Goal: Task Accomplishment & Management: Manage account settings

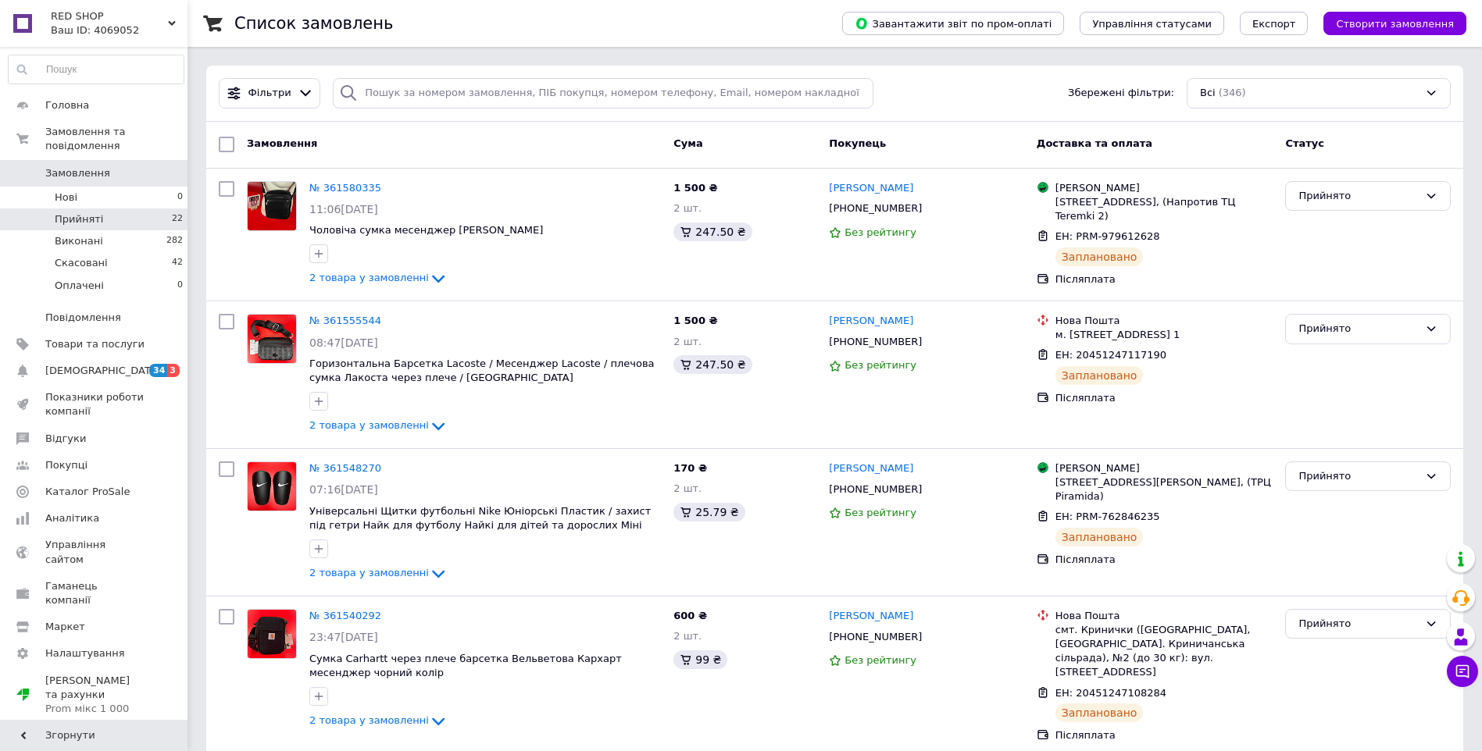
click at [90, 212] on span "Прийняті" at bounding box center [79, 219] width 48 height 14
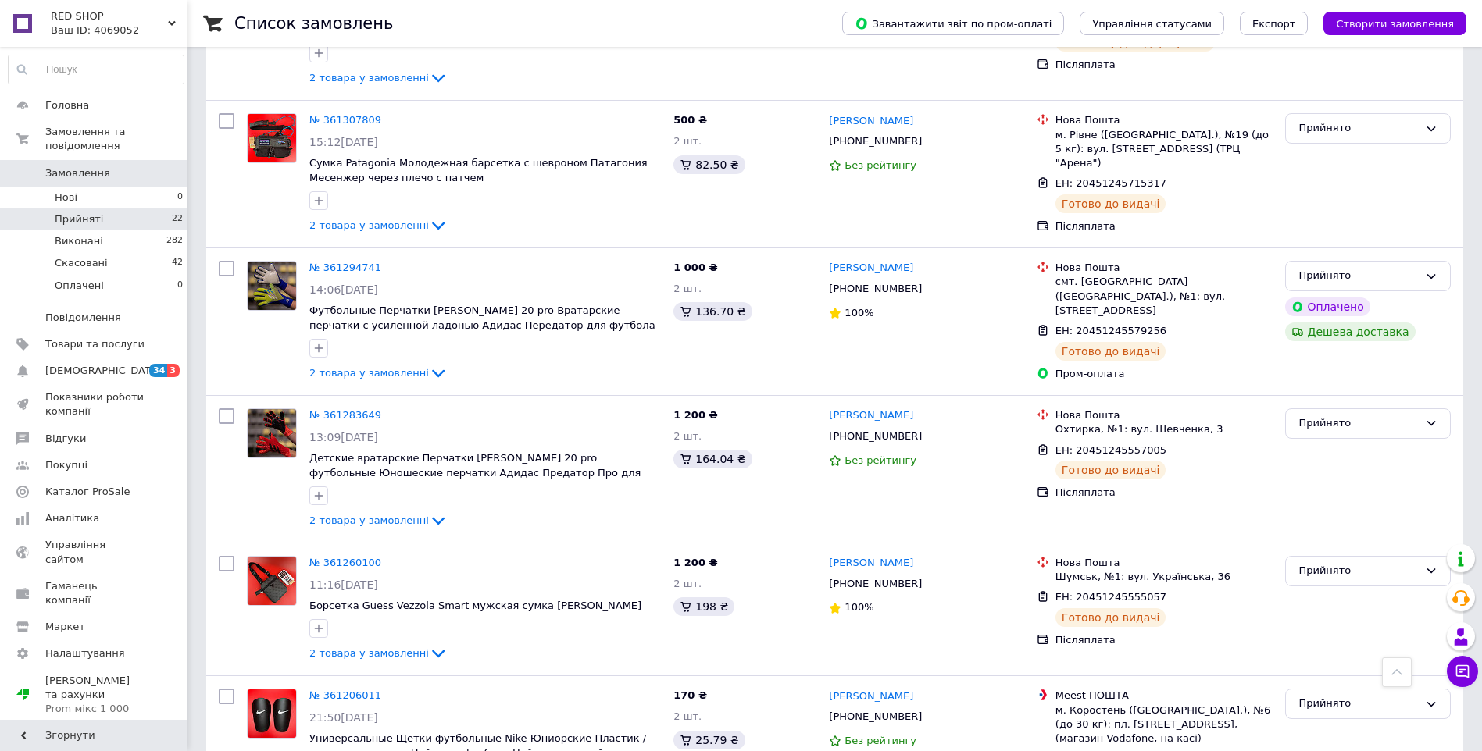
scroll to position [2384, 0]
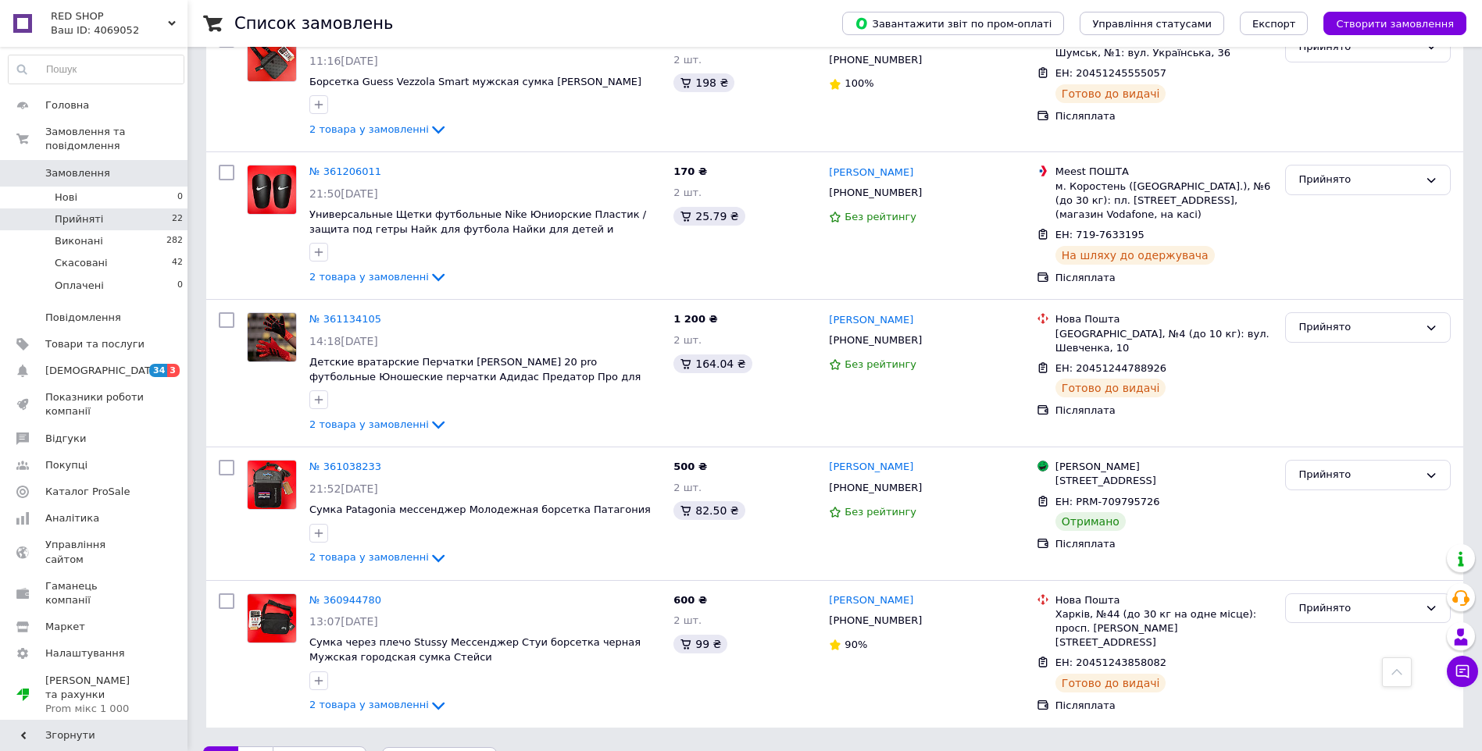
click at [461, 747] on span "по 20 позицій" at bounding box center [439, 762] width 115 height 31
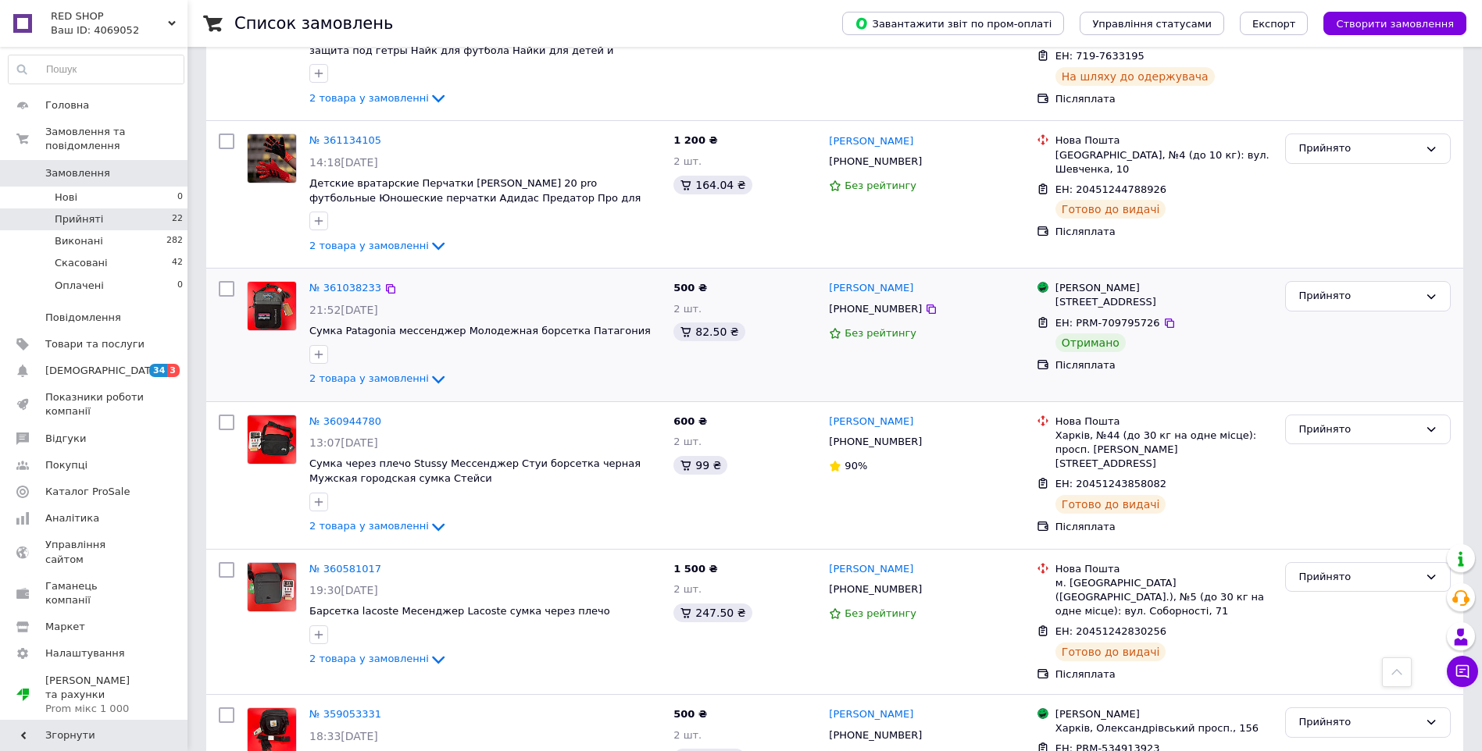
scroll to position [2577, 0]
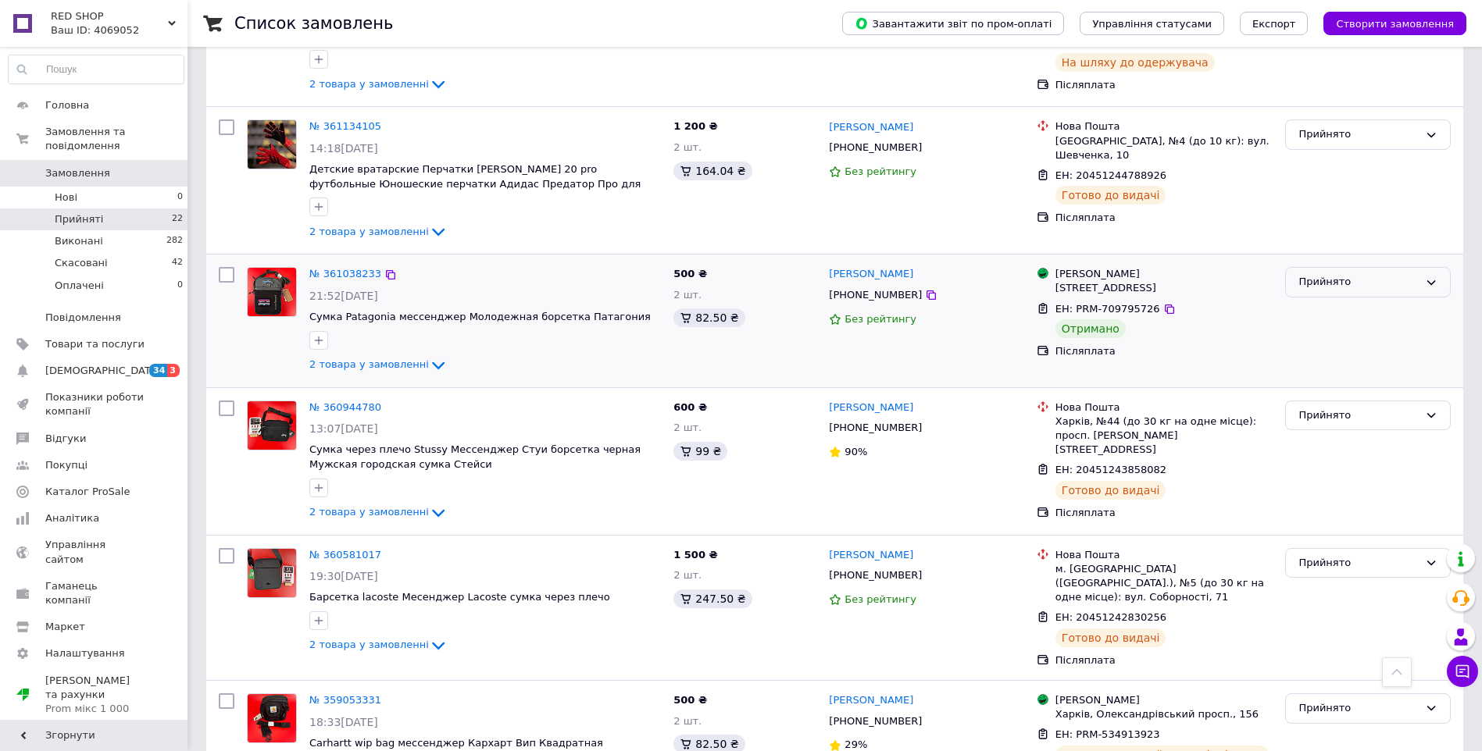
click at [1324, 267] on div "Прийнято" at bounding box center [1368, 282] width 166 height 30
click at [1322, 301] on li "Виконано" at bounding box center [1368, 315] width 164 height 29
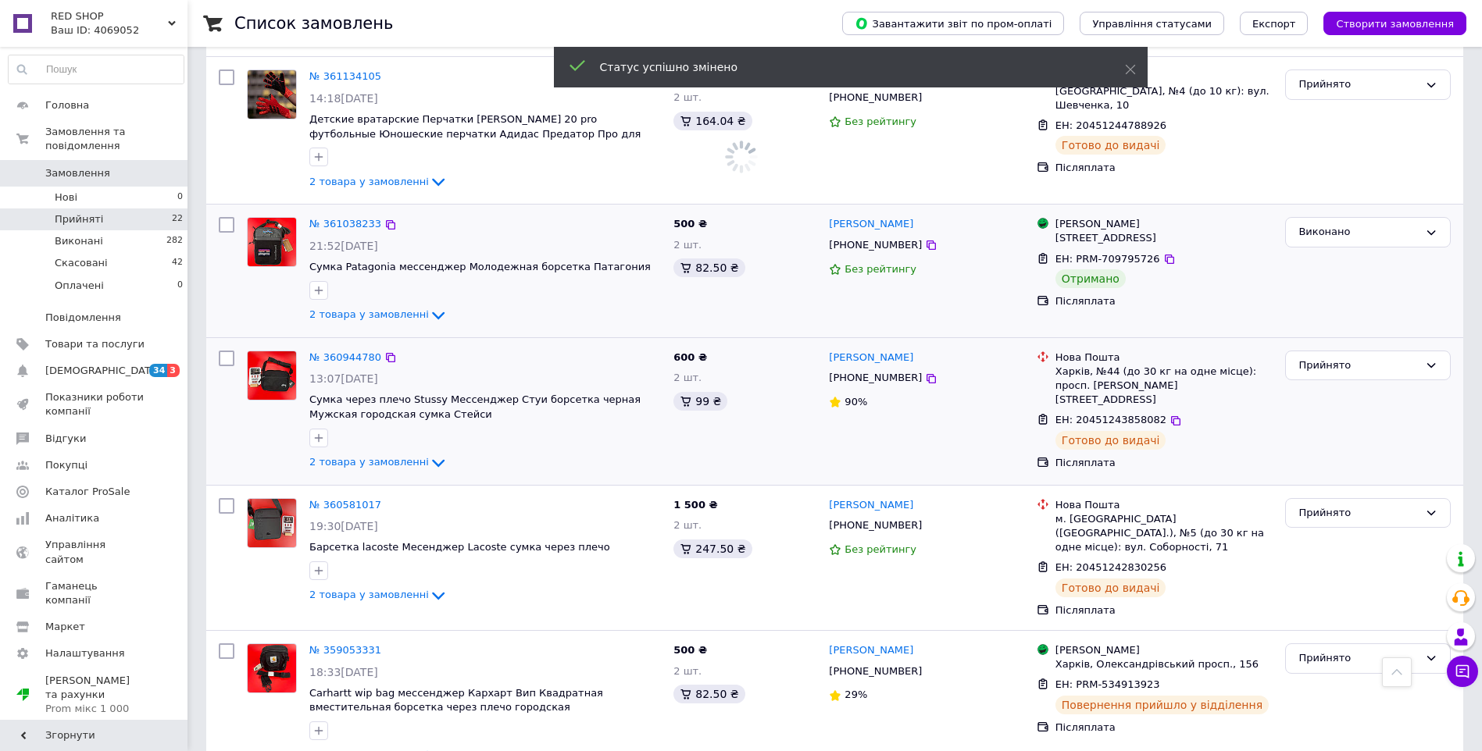
scroll to position [2663, 0]
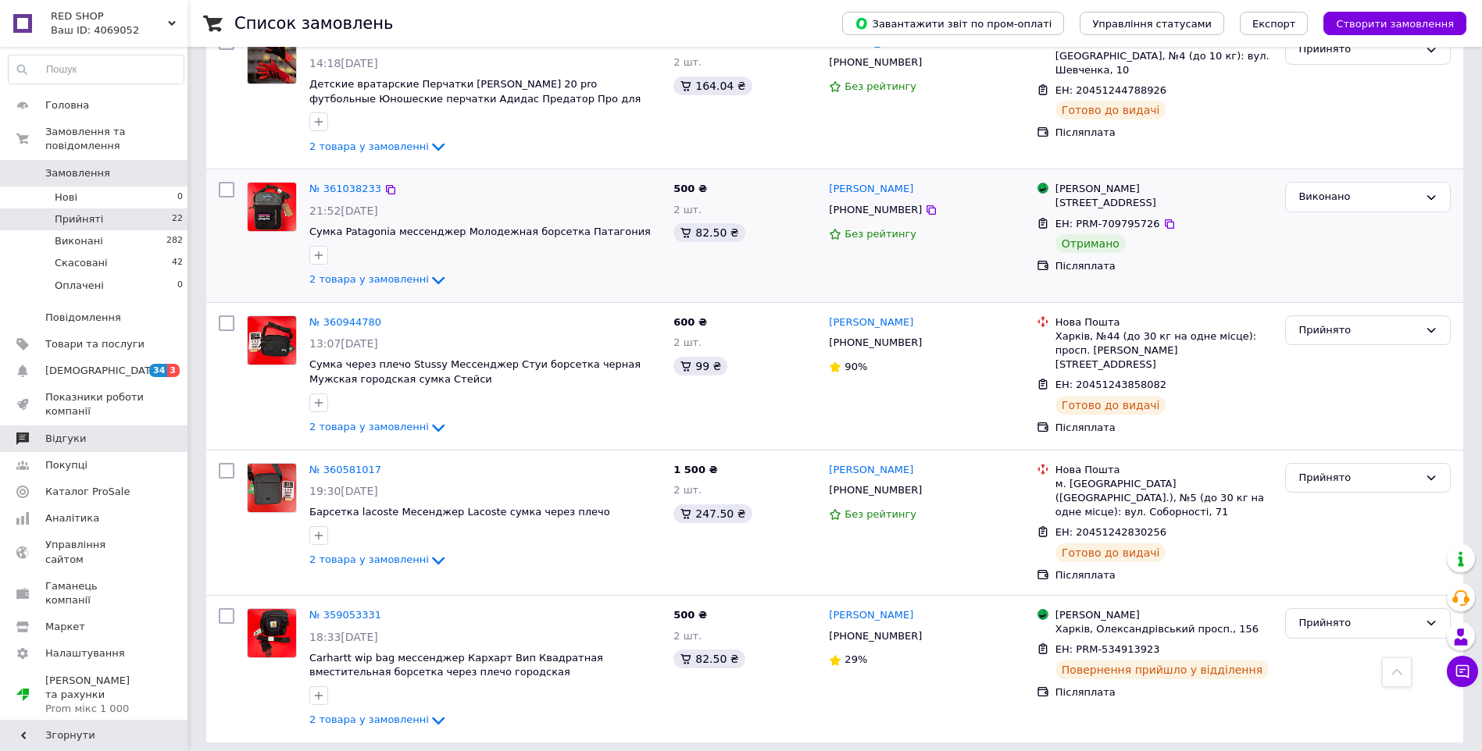
click at [62, 432] on span "Відгуки" at bounding box center [65, 439] width 41 height 14
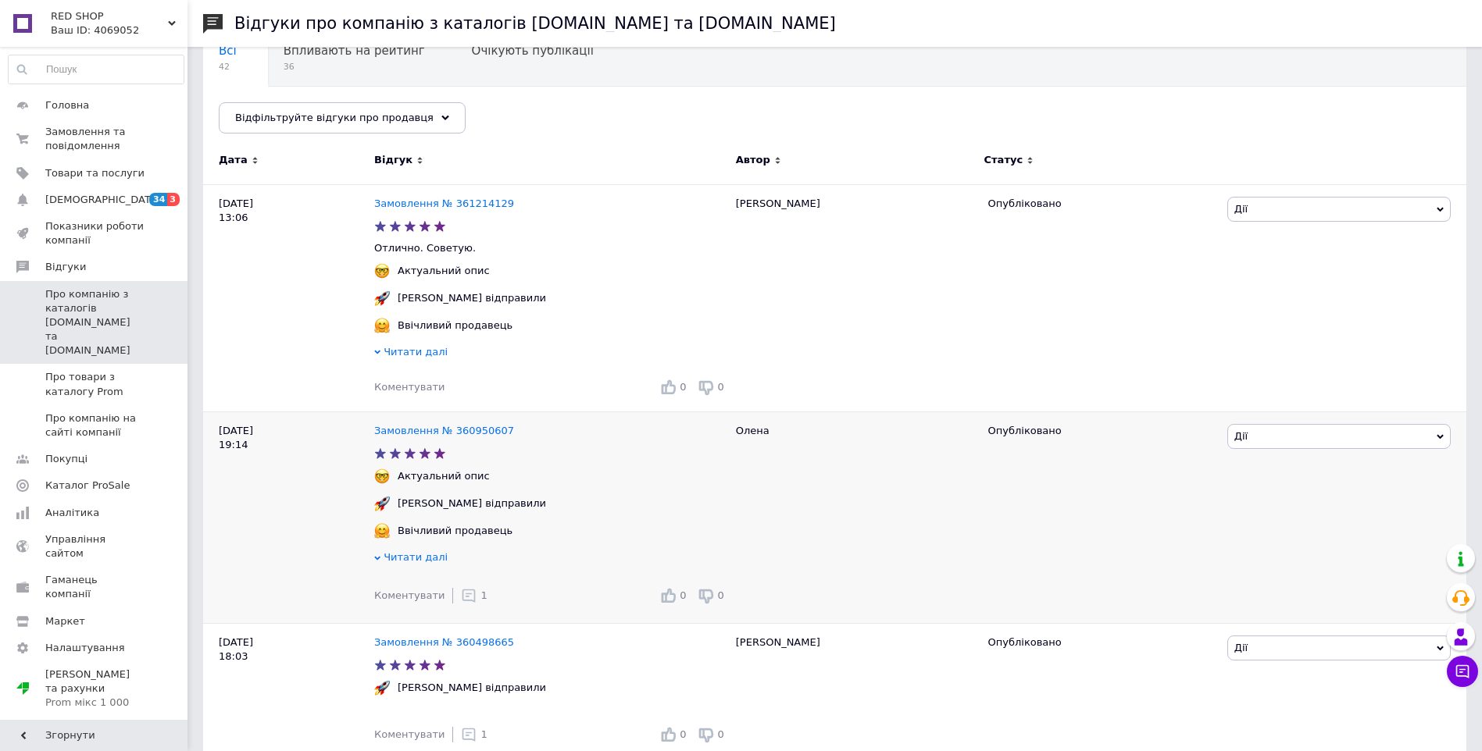
scroll to position [156, 0]
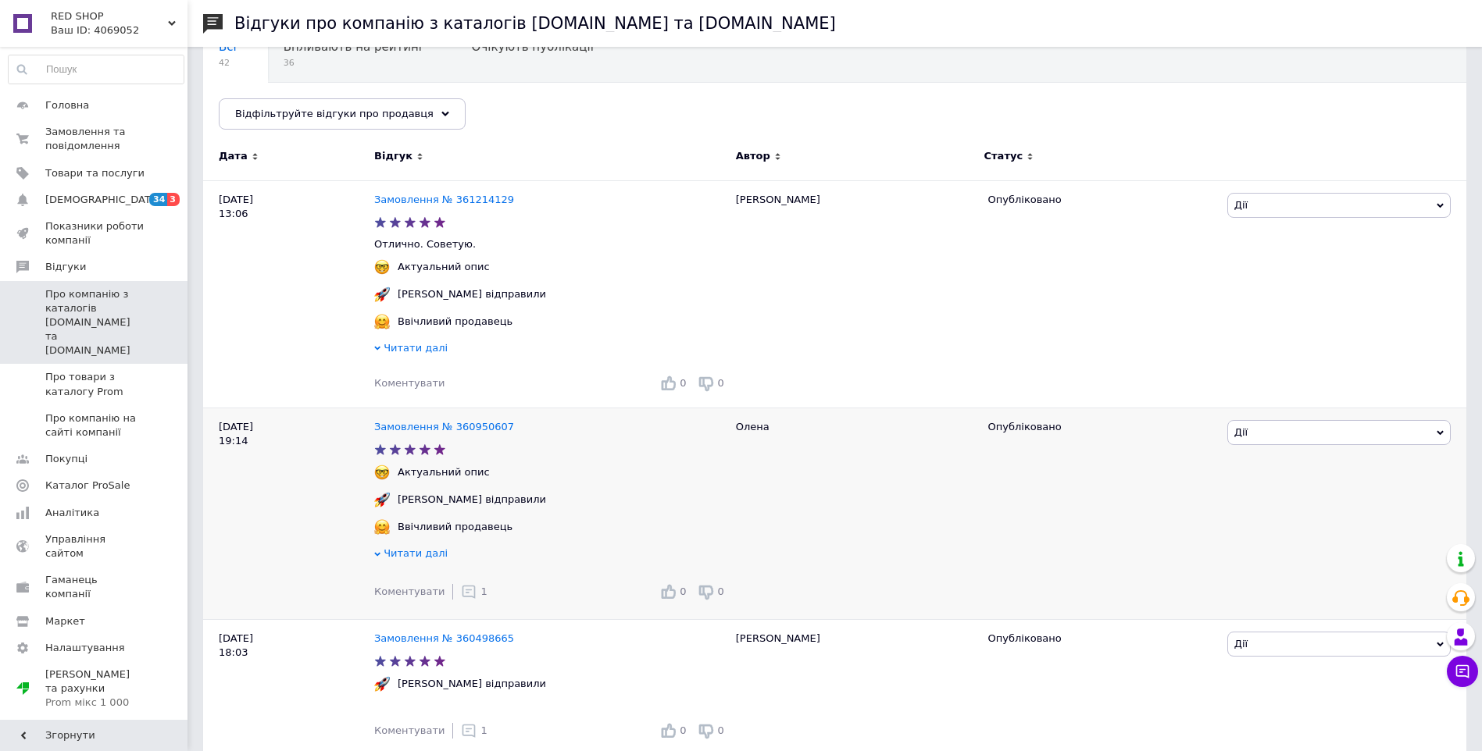
click at [468, 600] on div "1" at bounding box center [474, 592] width 26 height 16
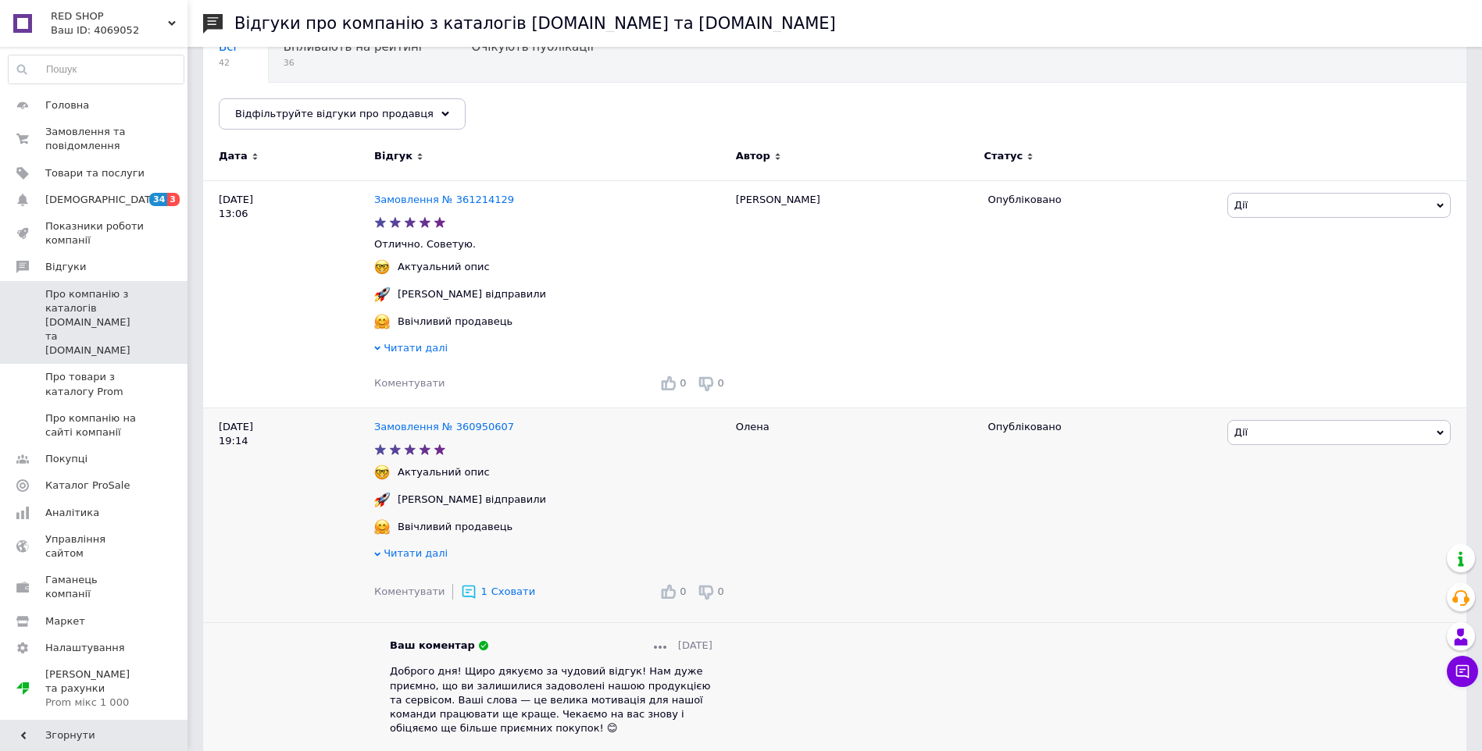
scroll to position [234, 0]
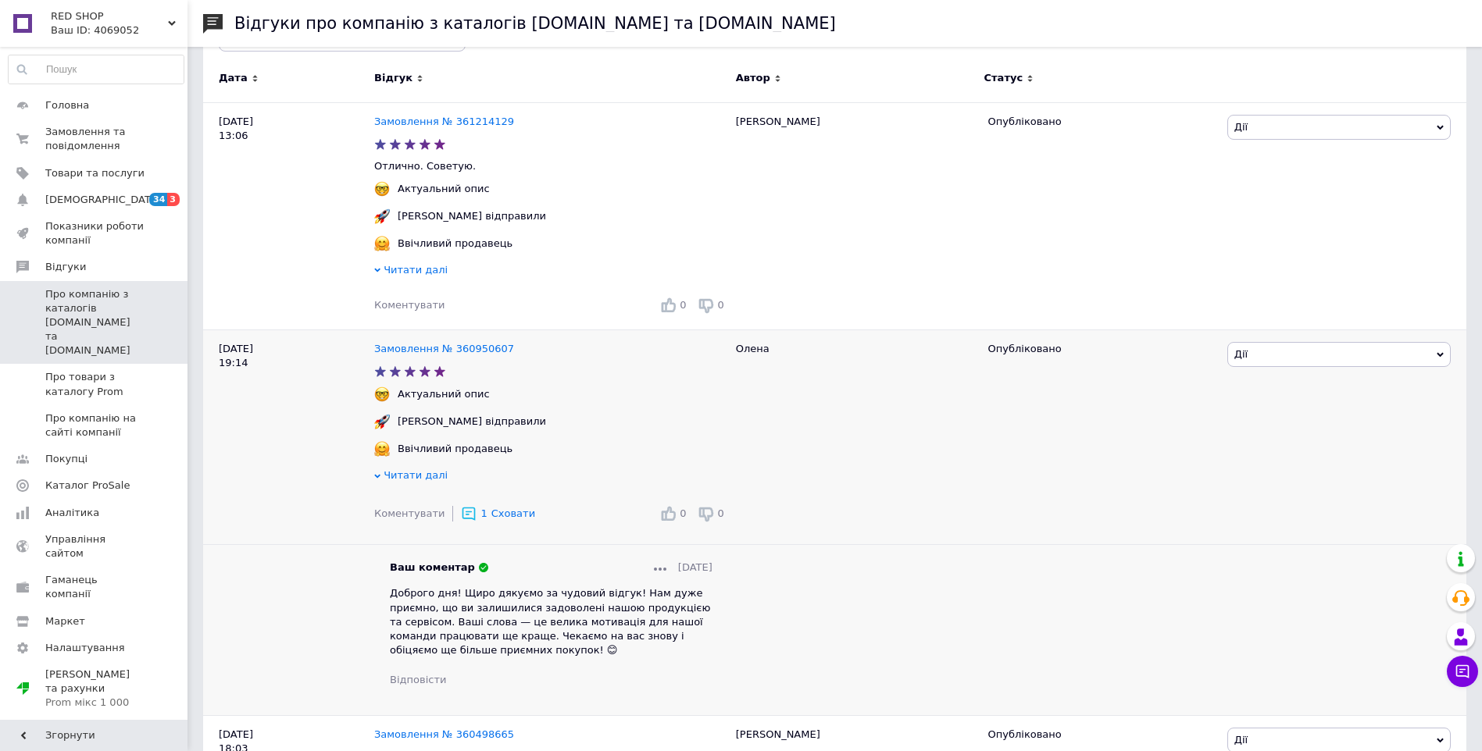
click at [412, 592] on span "Доброго дня! Щиро дякуємо за чудовий відгук! Нам дуже приємно, що ви залишилися…" at bounding box center [550, 621] width 320 height 69
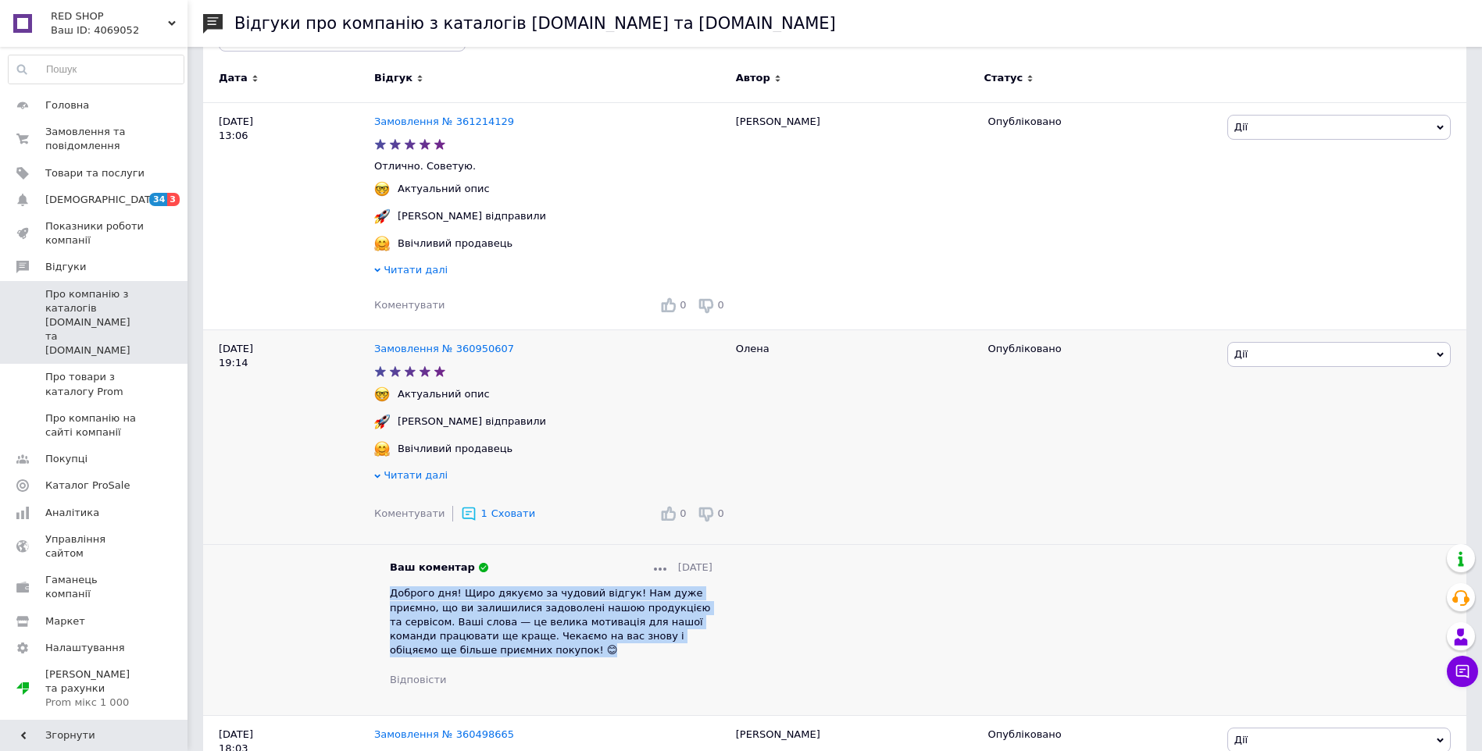
copy span "Доброго дня! Щиро дякуємо за чудовий відгук! Нам дуже приємно, що ви залишилися…"
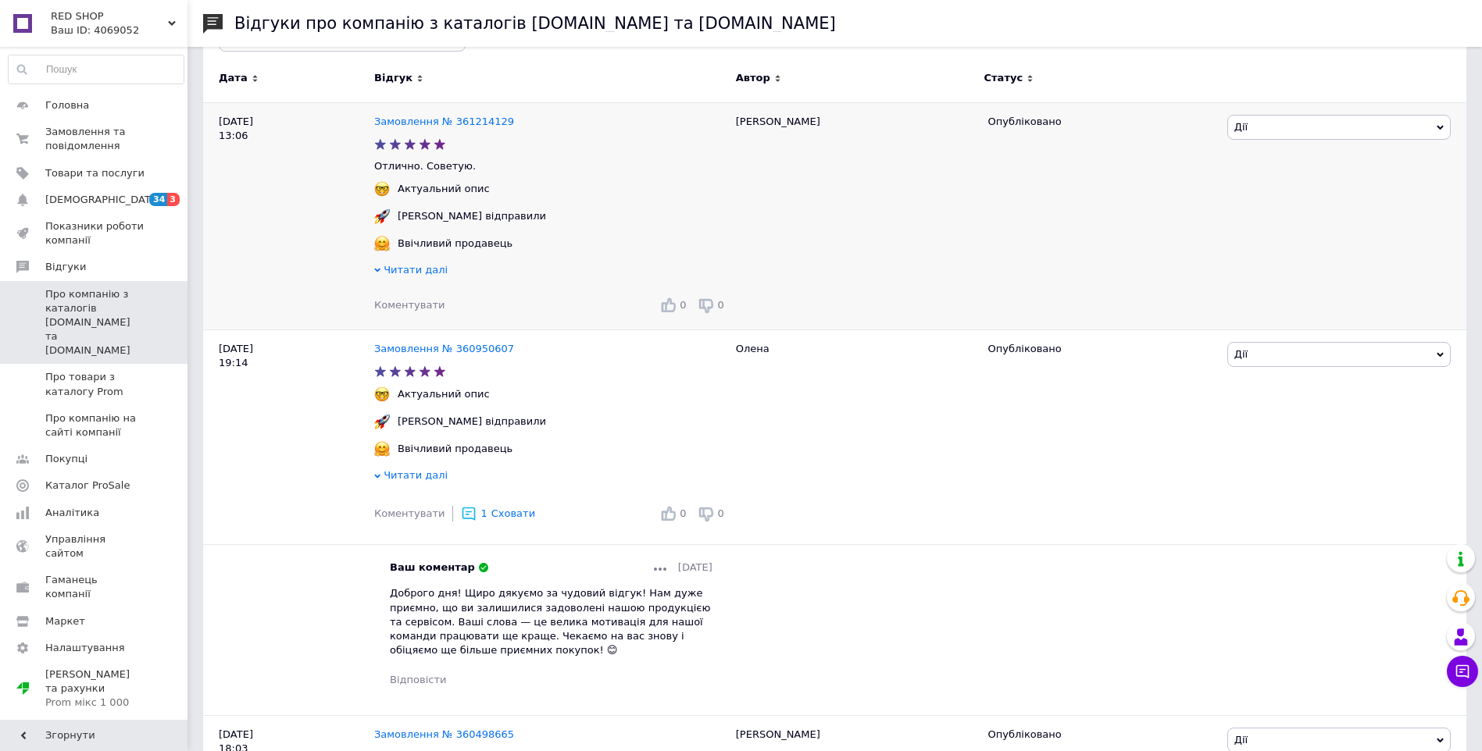
click at [410, 306] on span "Коментувати" at bounding box center [409, 305] width 70 height 12
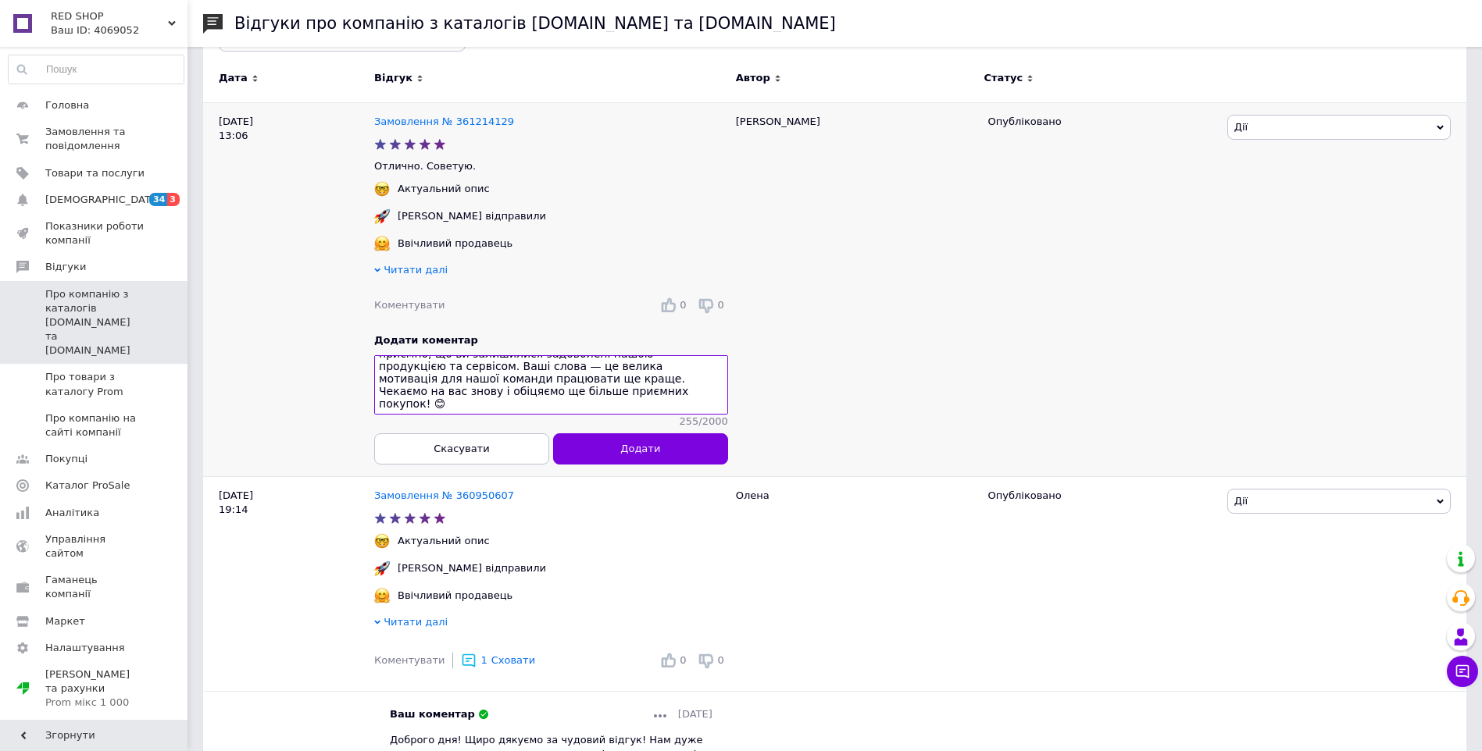
scroll to position [15, 0]
type textarea "Доброго дня! Щиро дякуємо за чудовий відгук! Нам дуже приємно, що ви залишилися…"
click at [590, 453] on button "Додати" at bounding box center [640, 448] width 175 height 31
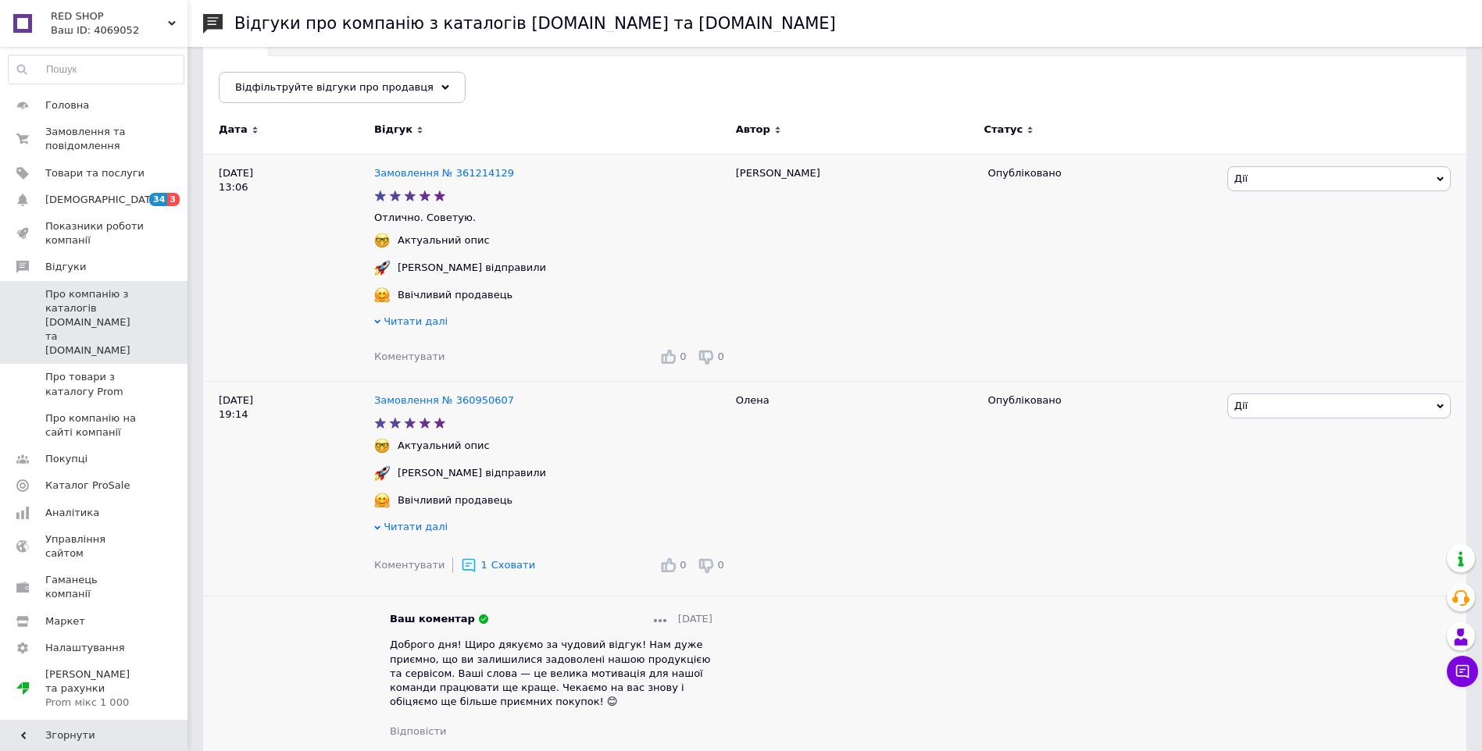
scroll to position [156, 0]
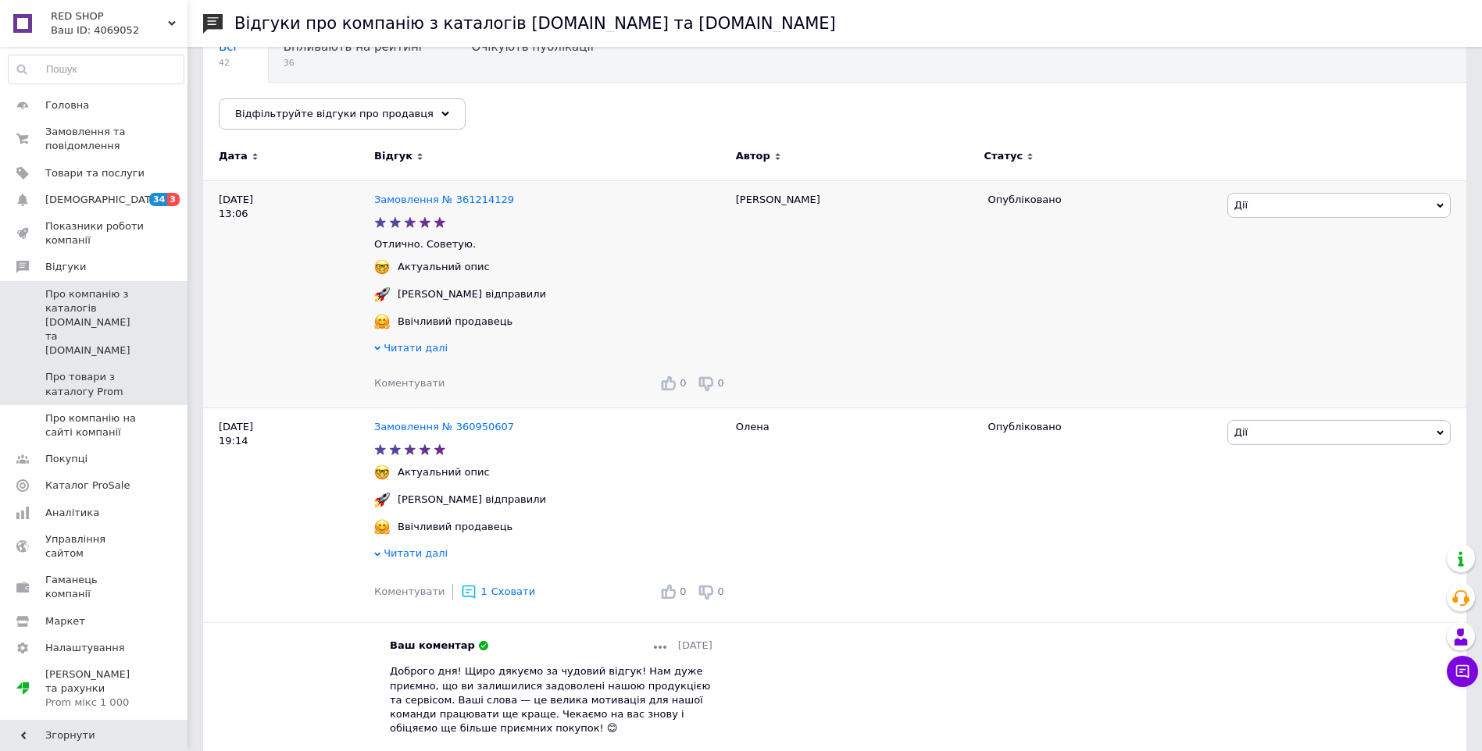
click at [69, 370] on span "Про товари з каталогу Prom" at bounding box center [94, 384] width 99 height 28
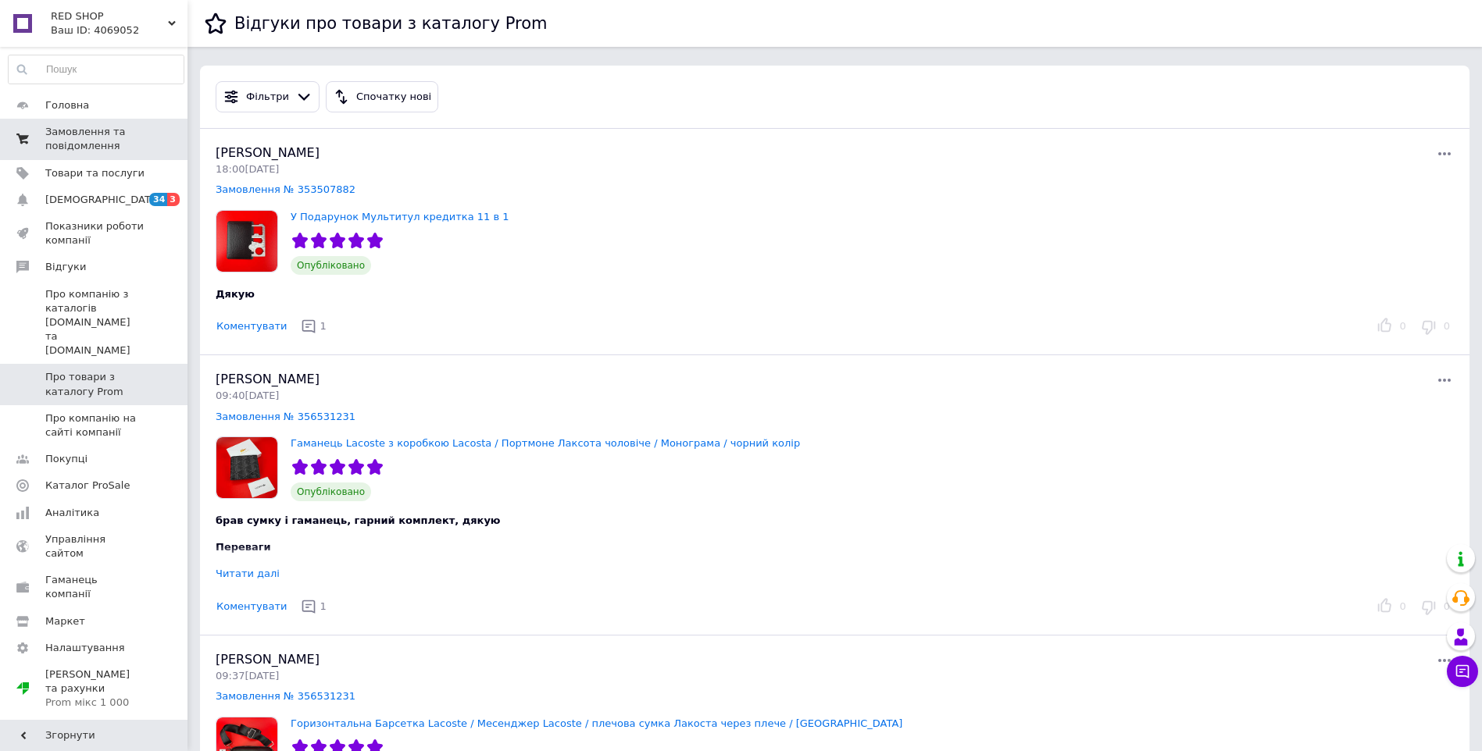
click at [75, 139] on span "Замовлення та повідомлення" at bounding box center [94, 139] width 99 height 28
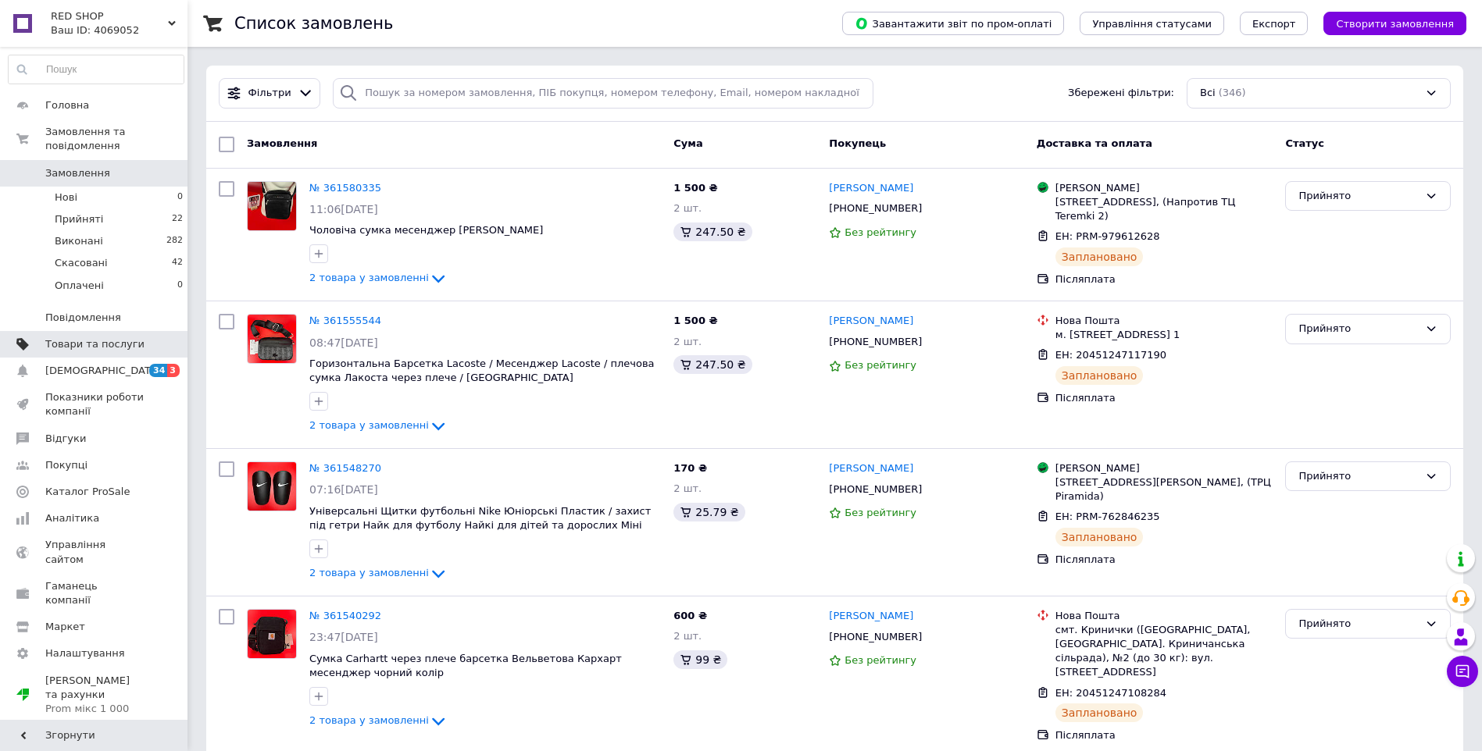
click at [63, 339] on link "Товари та послуги" at bounding box center [96, 344] width 192 height 27
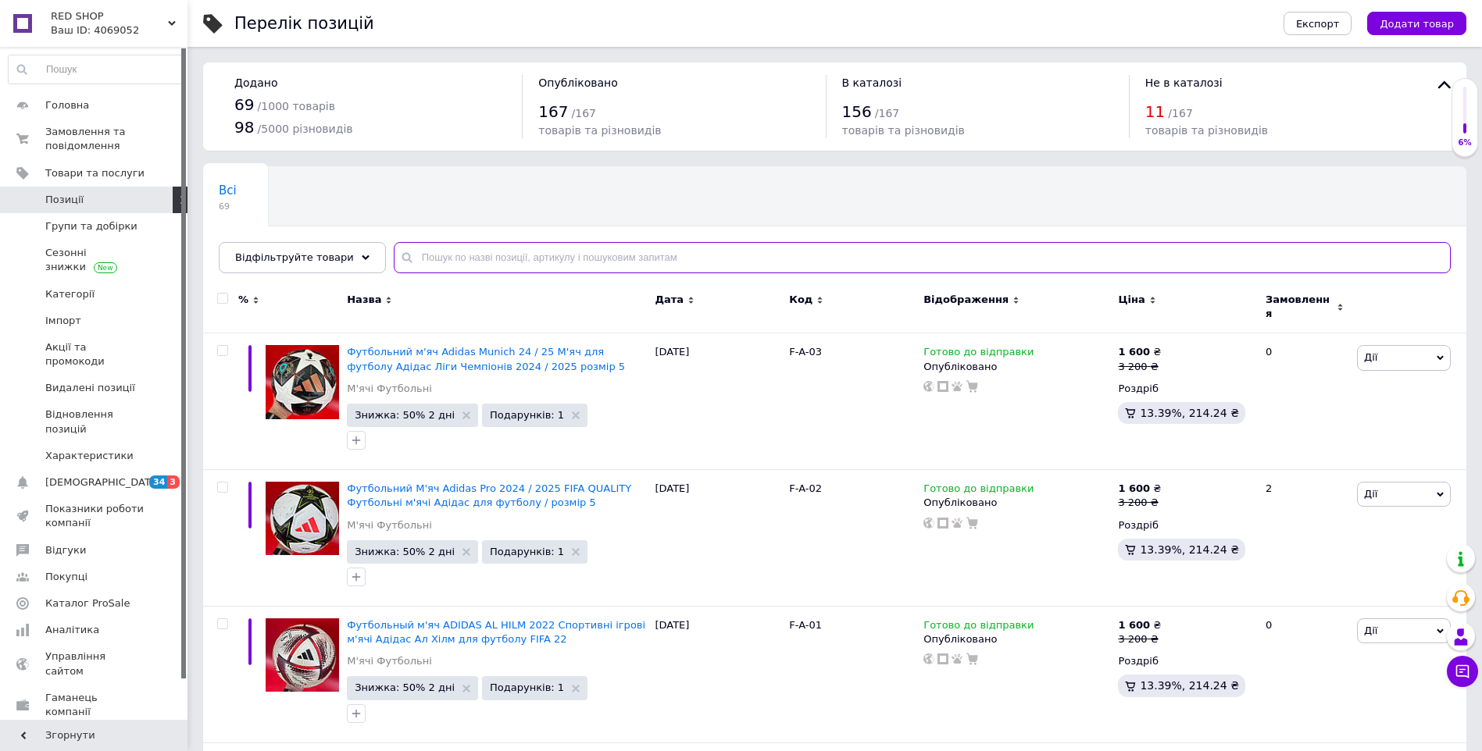
click at [672, 258] on input "text" at bounding box center [922, 257] width 1057 height 31
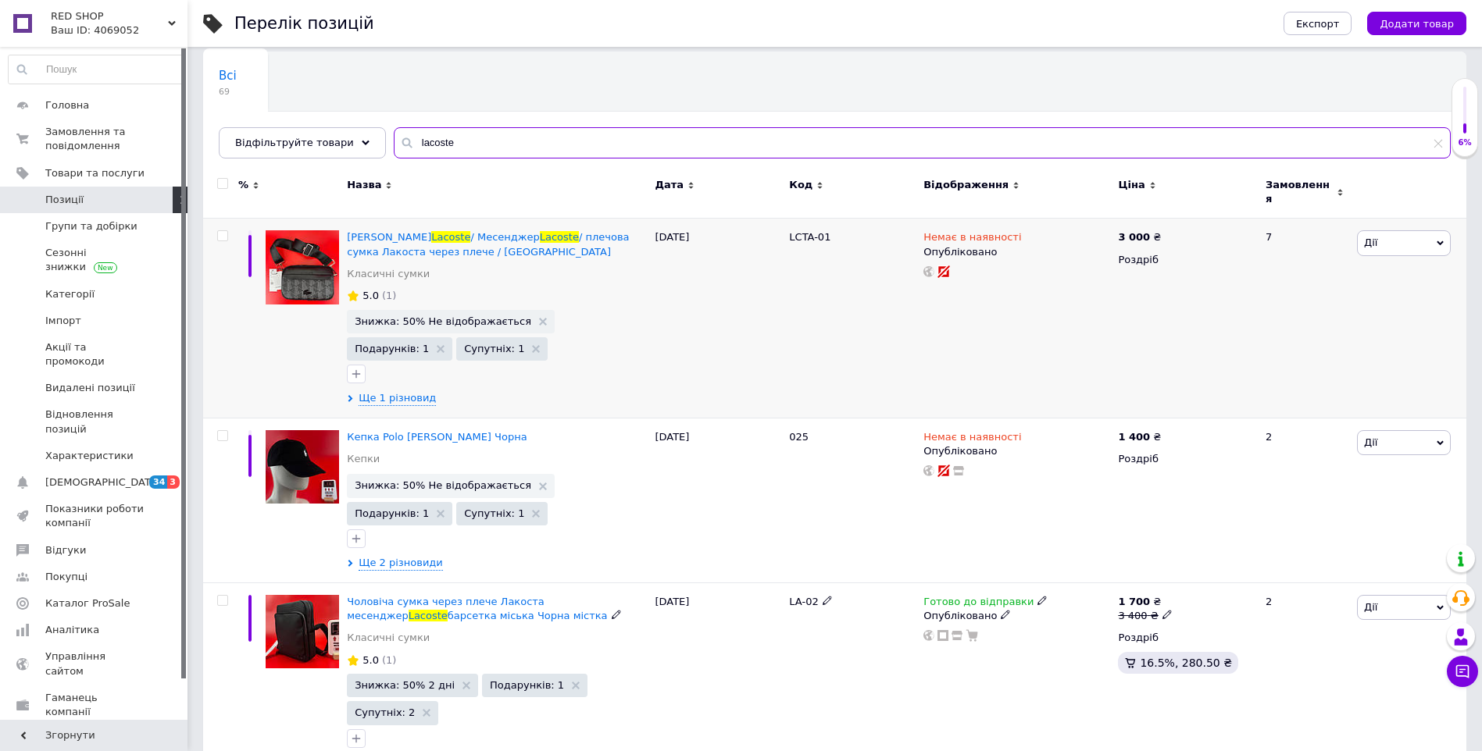
scroll to position [78, 0]
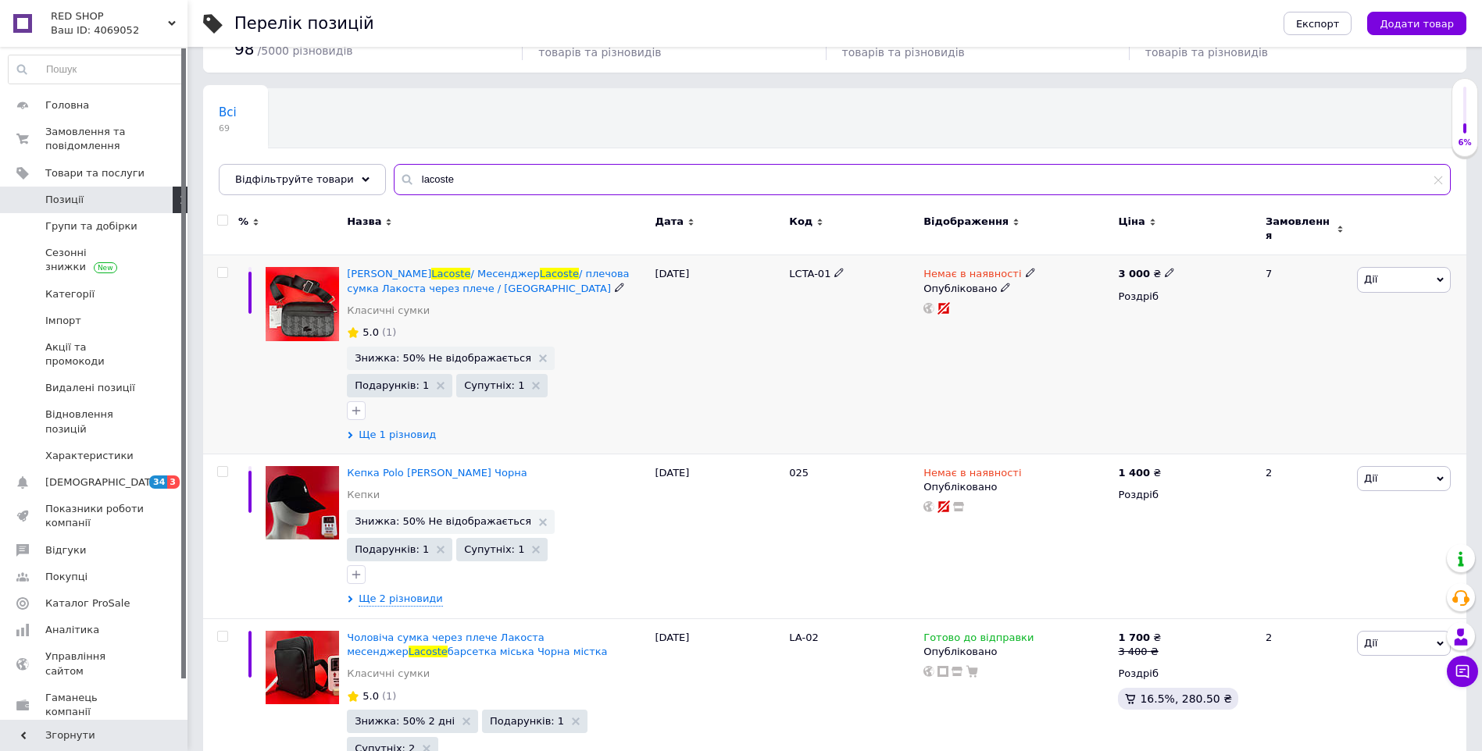
type input "lacoste"
click at [419, 428] on span "Ще 1 різновид" at bounding box center [396, 435] width 77 height 14
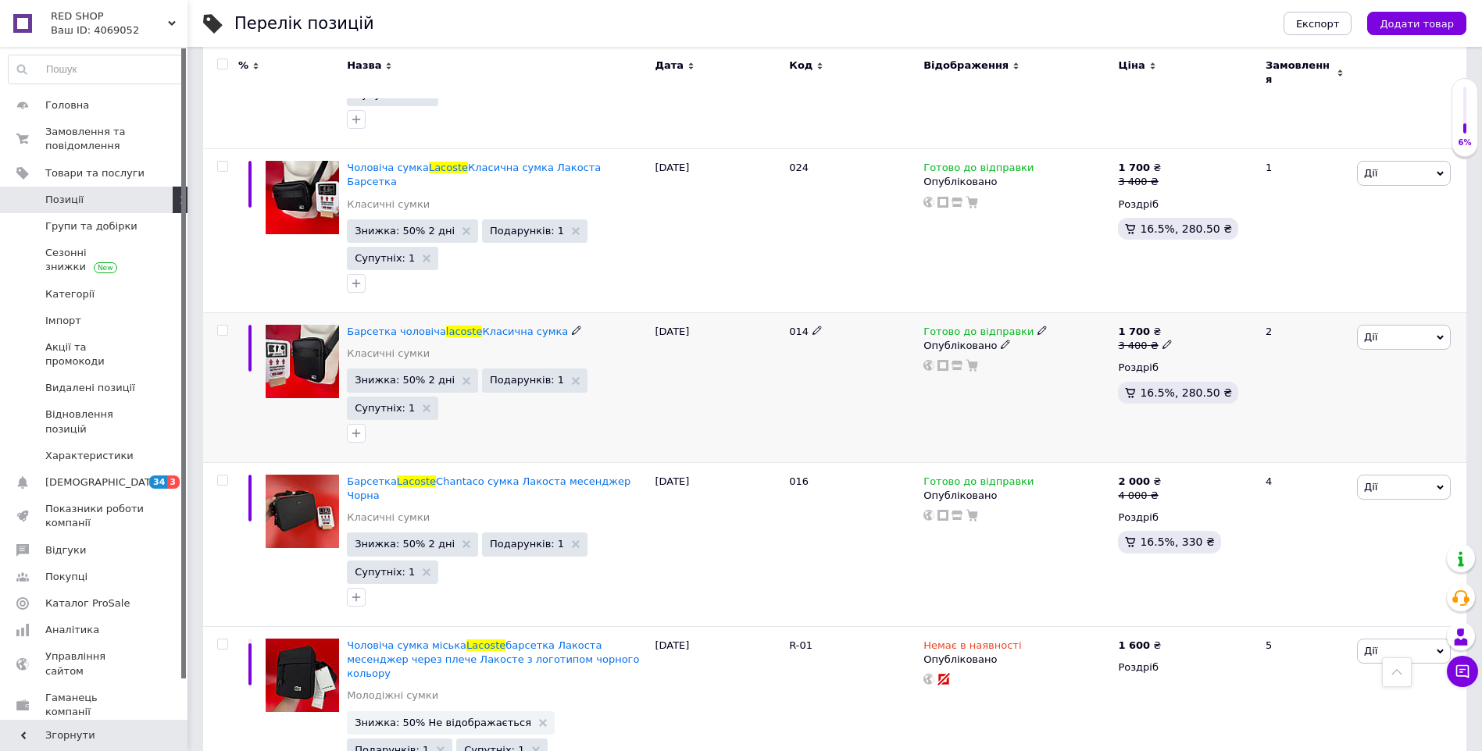
scroll to position [1664, 0]
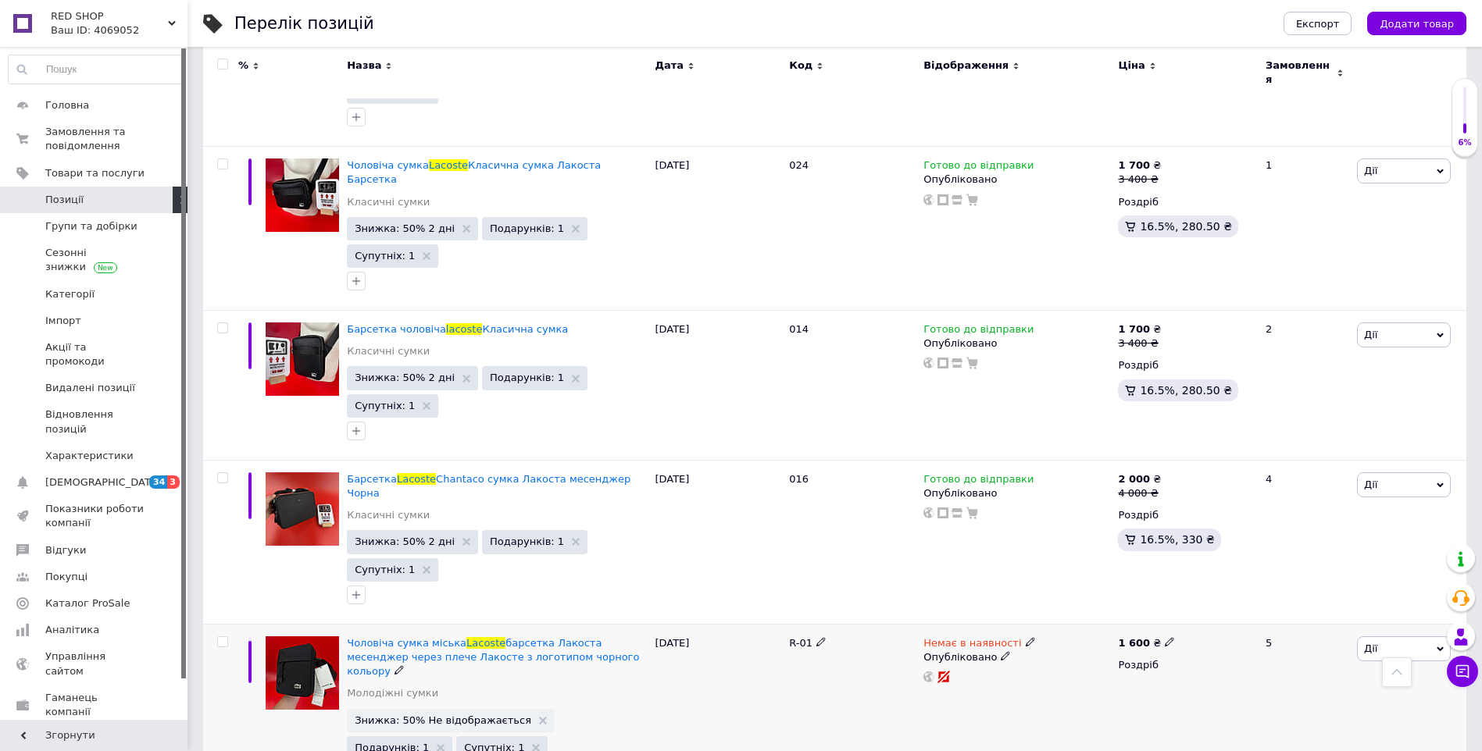
click at [1025, 637] on icon at bounding box center [1029, 641] width 9 height 9
click at [1071, 688] on li "Готово до відправки" at bounding box center [1111, 699] width 148 height 22
click at [975, 669] on div "Немає в наявності Наявність [PERSON_NAME] до відправки В наявності Немає в наяв…" at bounding box center [1016, 713] width 194 height 178
click at [218, 637] on input "checkbox" at bounding box center [222, 642] width 10 height 10
checkbox input "true"
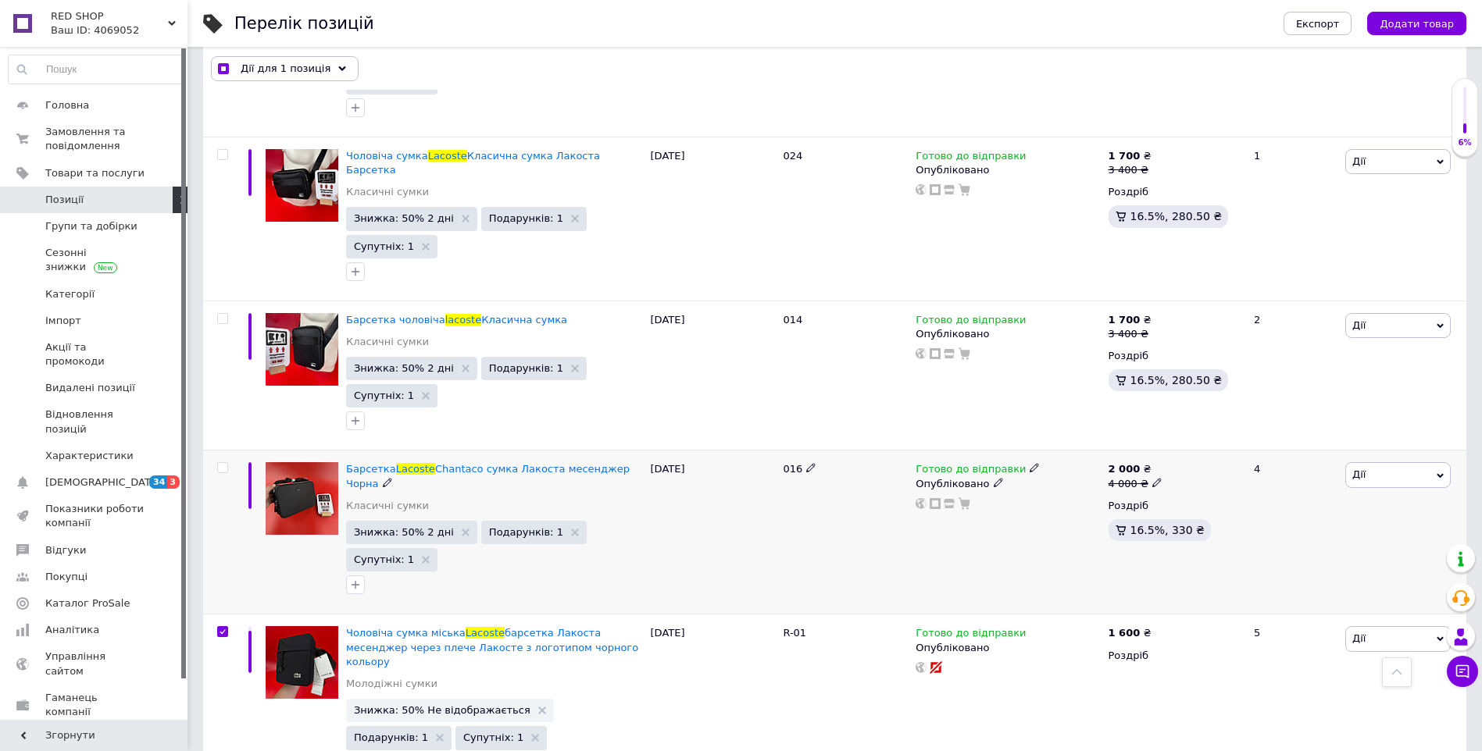
scroll to position [1664, 0]
click at [276, 67] on span "Дії для 1 позиція" at bounding box center [286, 69] width 90 height 14
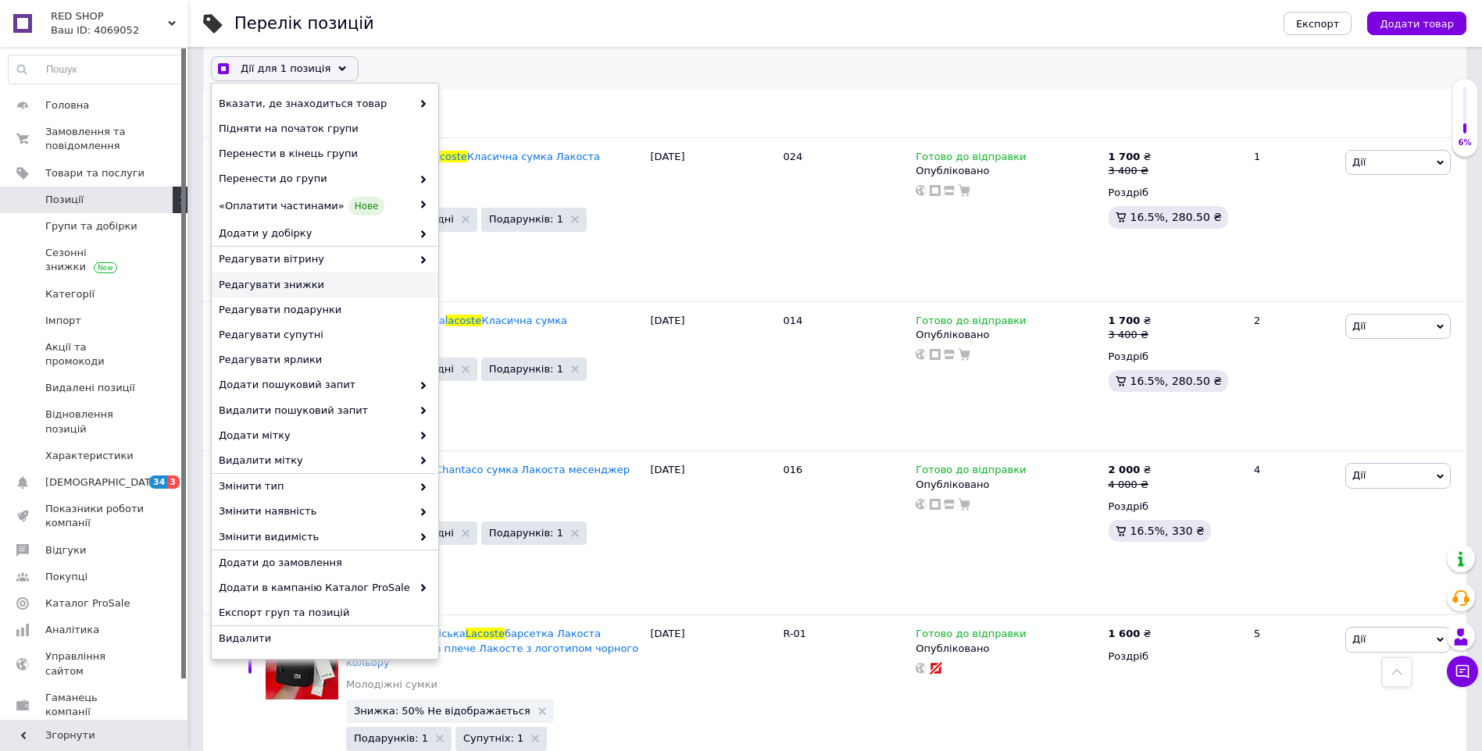
click at [318, 288] on span "Редагувати знижки" at bounding box center [323, 285] width 209 height 14
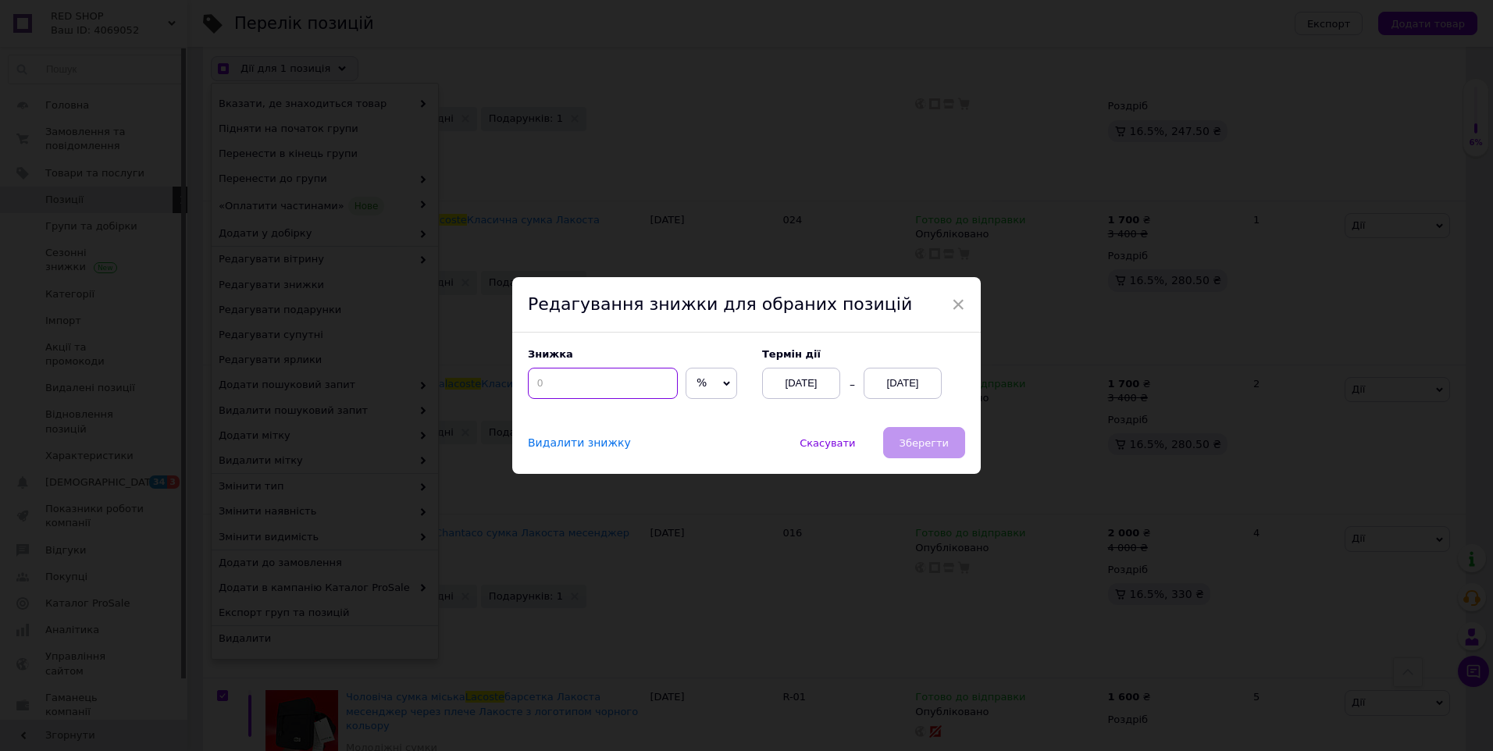
click at [606, 380] on input at bounding box center [603, 383] width 150 height 31
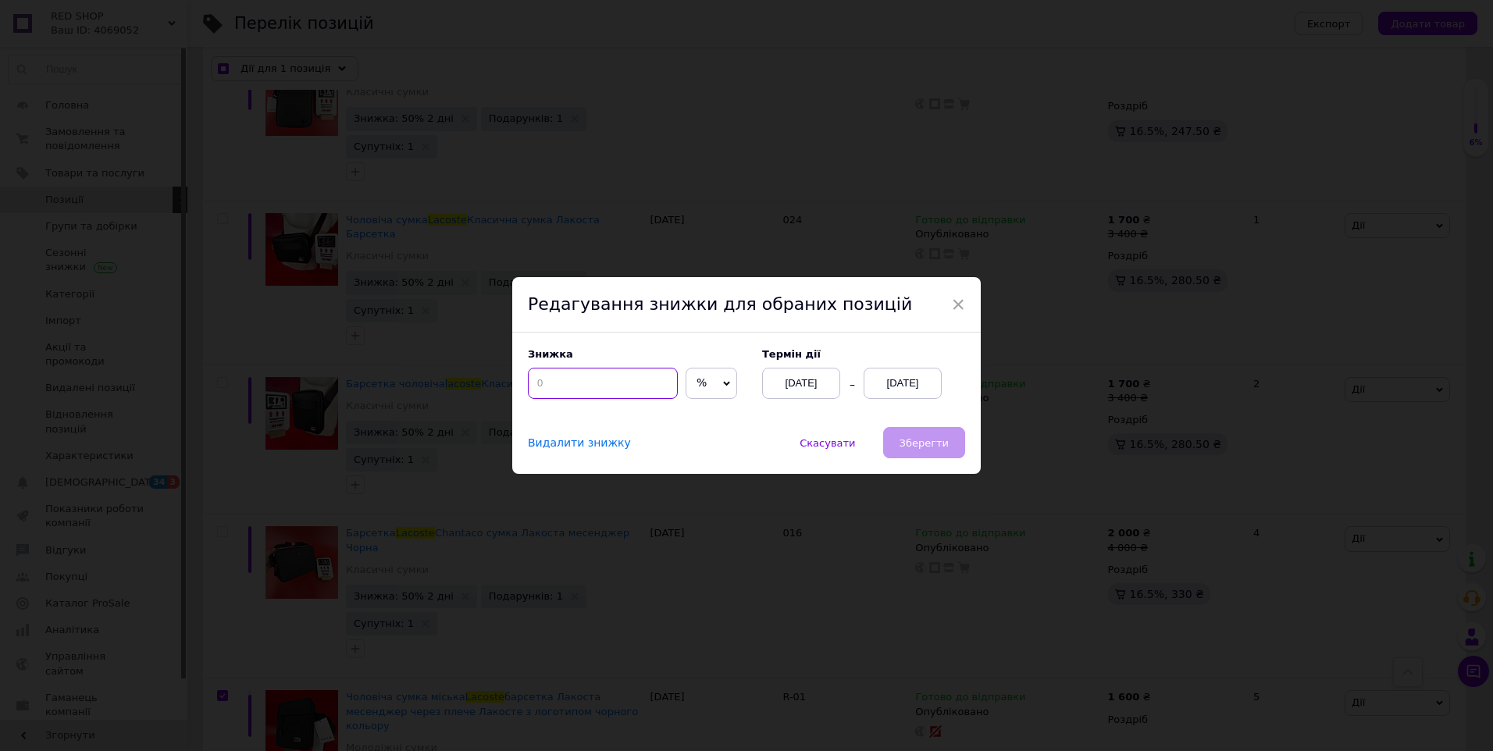
checkbox input "true"
type input "5"
checkbox input "true"
type input "50"
click at [808, 388] on div "[DATE]" at bounding box center [801, 383] width 78 height 31
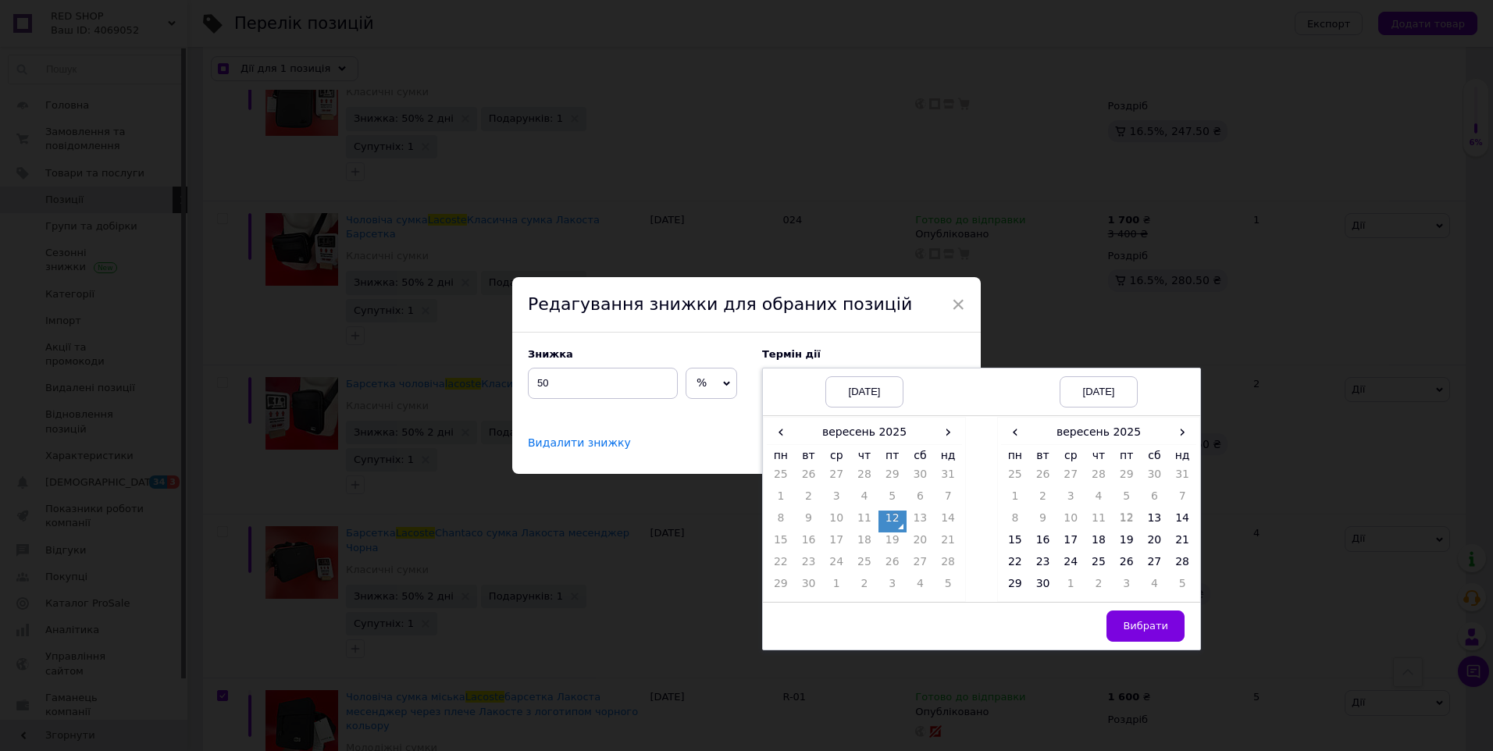
click at [890, 525] on td "12" at bounding box center [893, 522] width 28 height 22
click at [1180, 518] on td "14" at bounding box center [1182, 522] width 28 height 22
click at [1161, 622] on span "Вибрати" at bounding box center [1145, 626] width 45 height 12
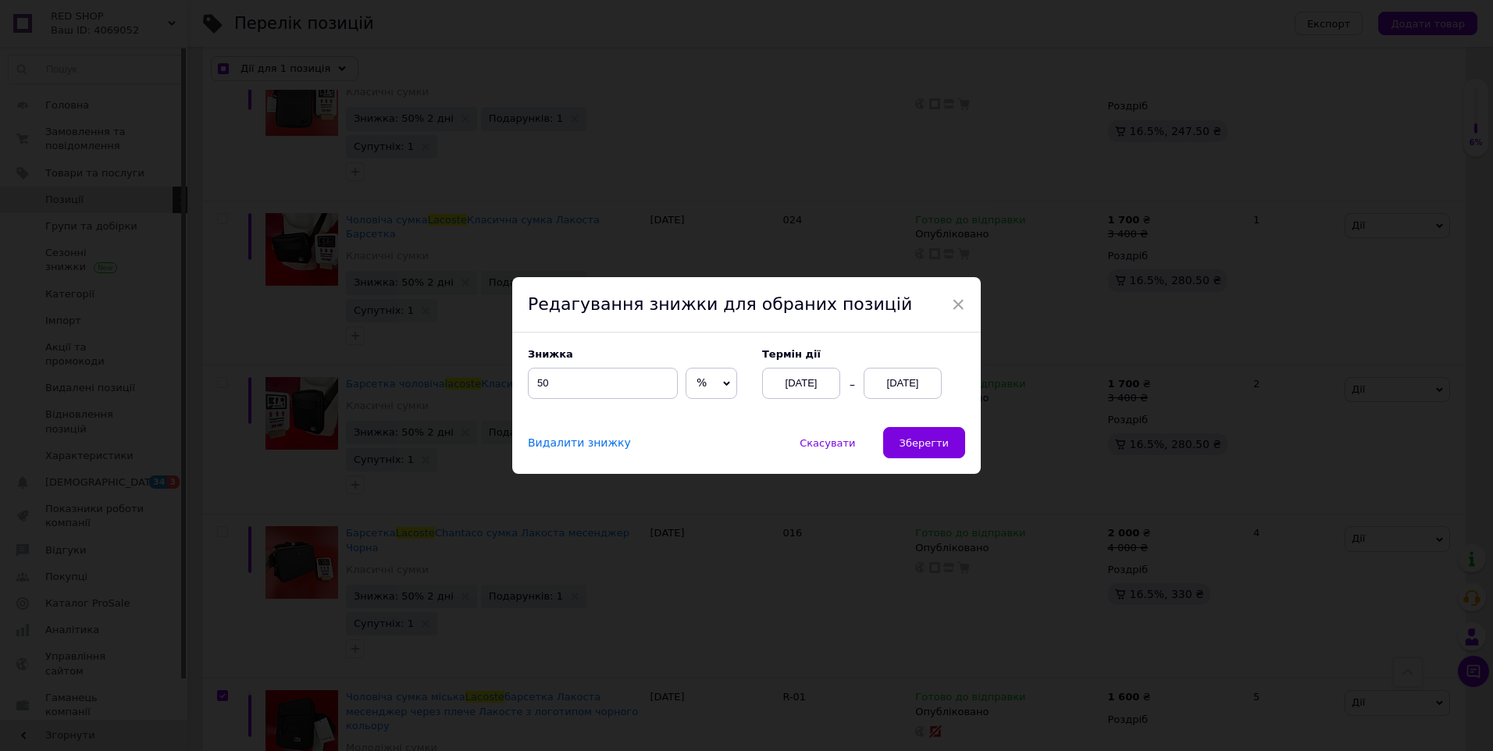
click at [944, 448] on span "Зберегти" at bounding box center [924, 443] width 49 height 12
checkbox input "true"
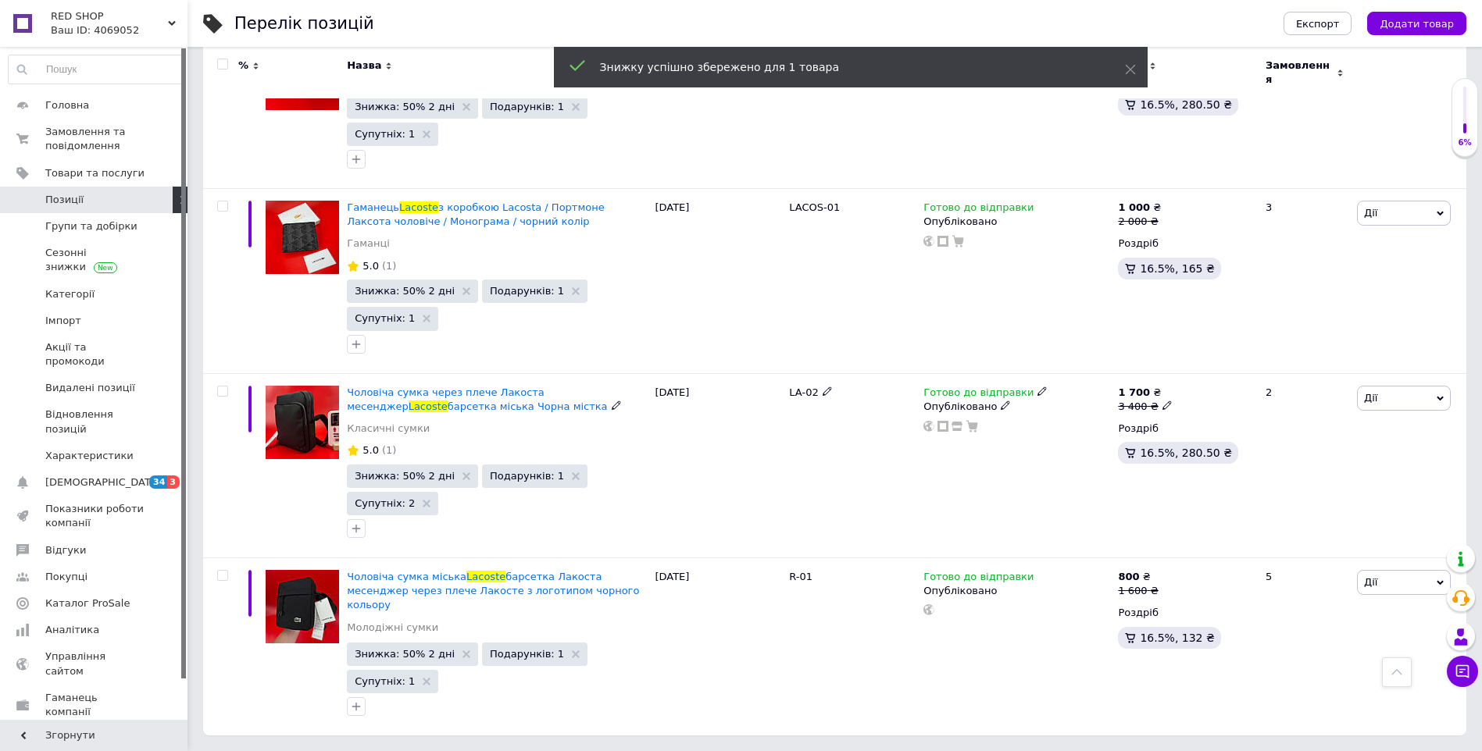
scroll to position [1425, 0]
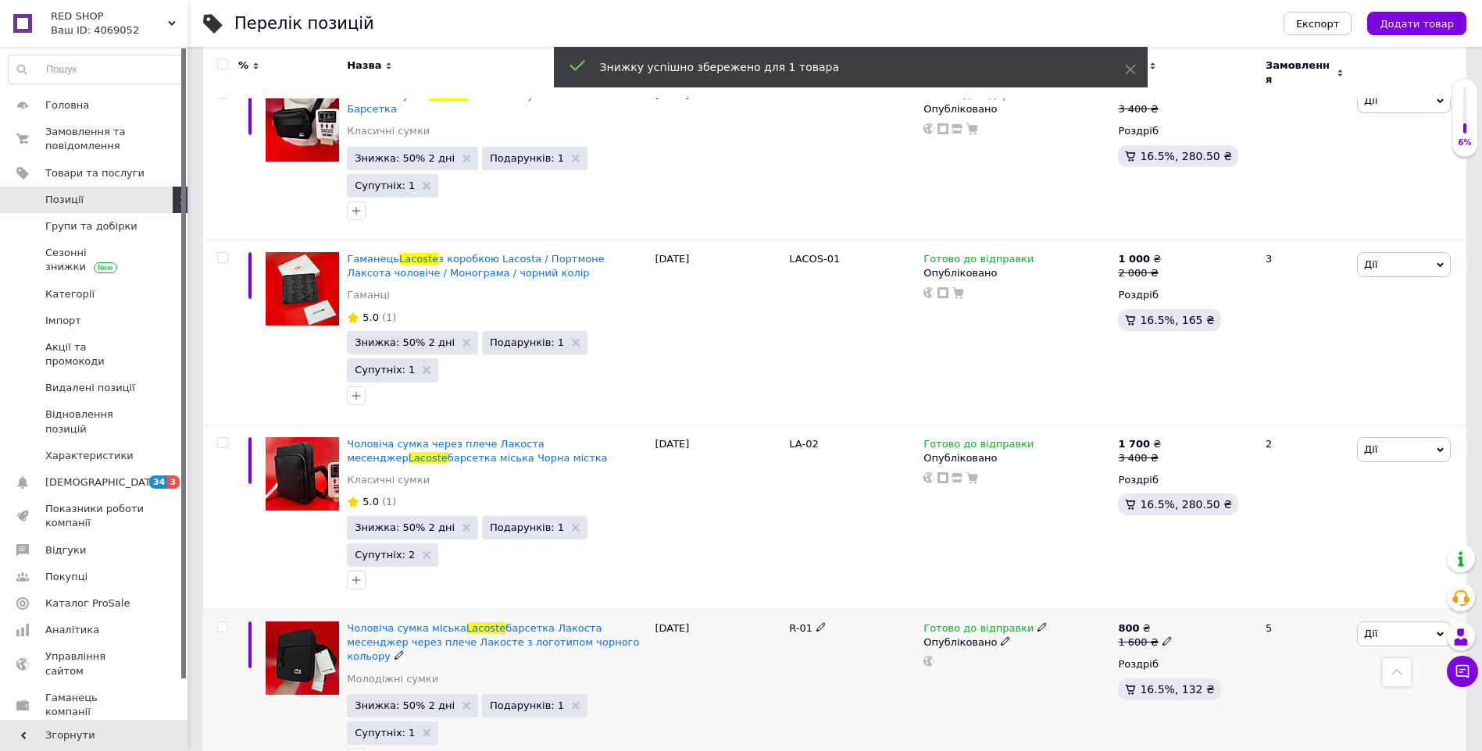
click at [1162, 637] on icon at bounding box center [1166, 641] width 9 height 9
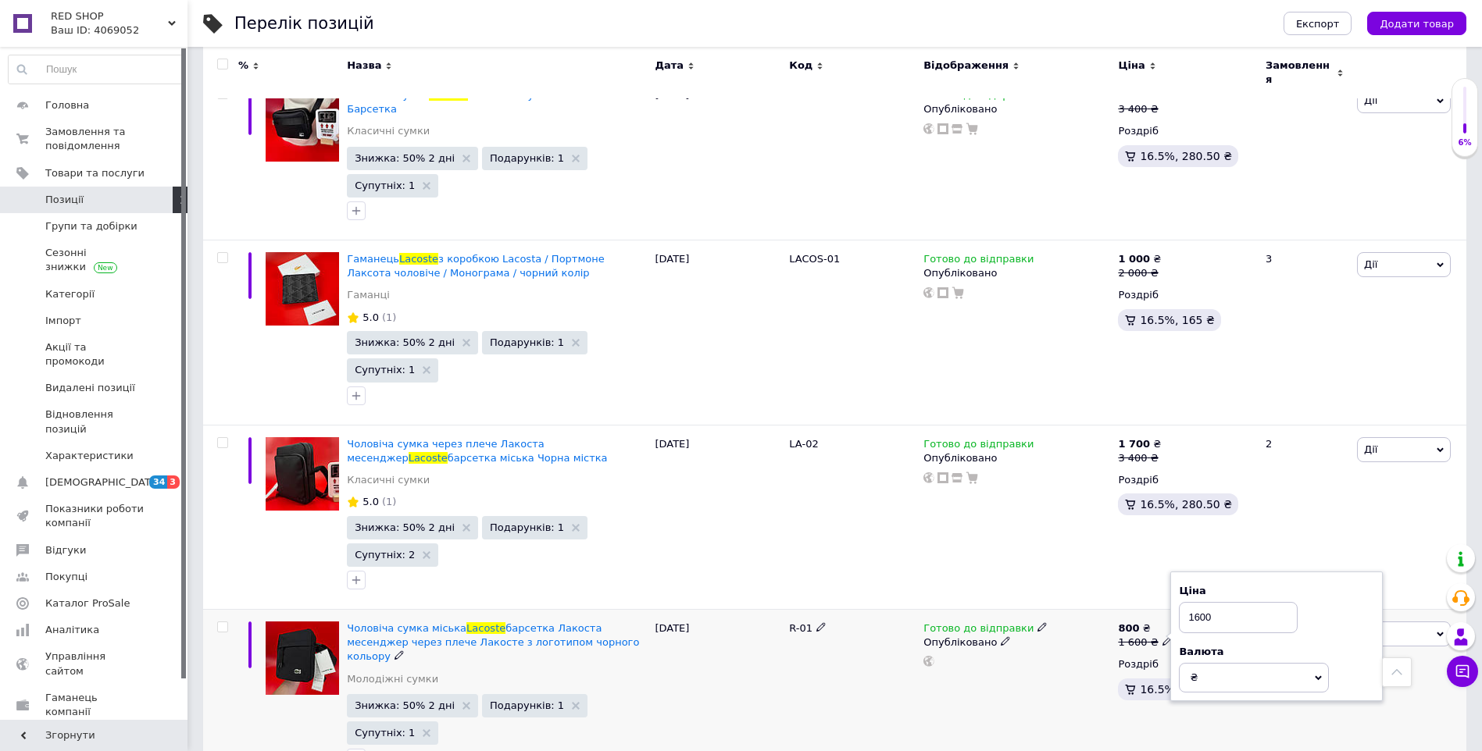
drag, startPoint x: 1207, startPoint y: 580, endPoint x: 1171, endPoint y: 576, distance: 37.0
click at [1171, 576] on div "Ціна 1600 Валюта ₴ $ EUR CHF GBP ¥ PLN ₸ MDL HUF KGS CNY TRY KRW lei" at bounding box center [1276, 637] width 212 height 130
type input "1800"
click at [1061, 640] on div "Готово до відправки Опубліковано" at bounding box center [1016, 699] width 194 height 178
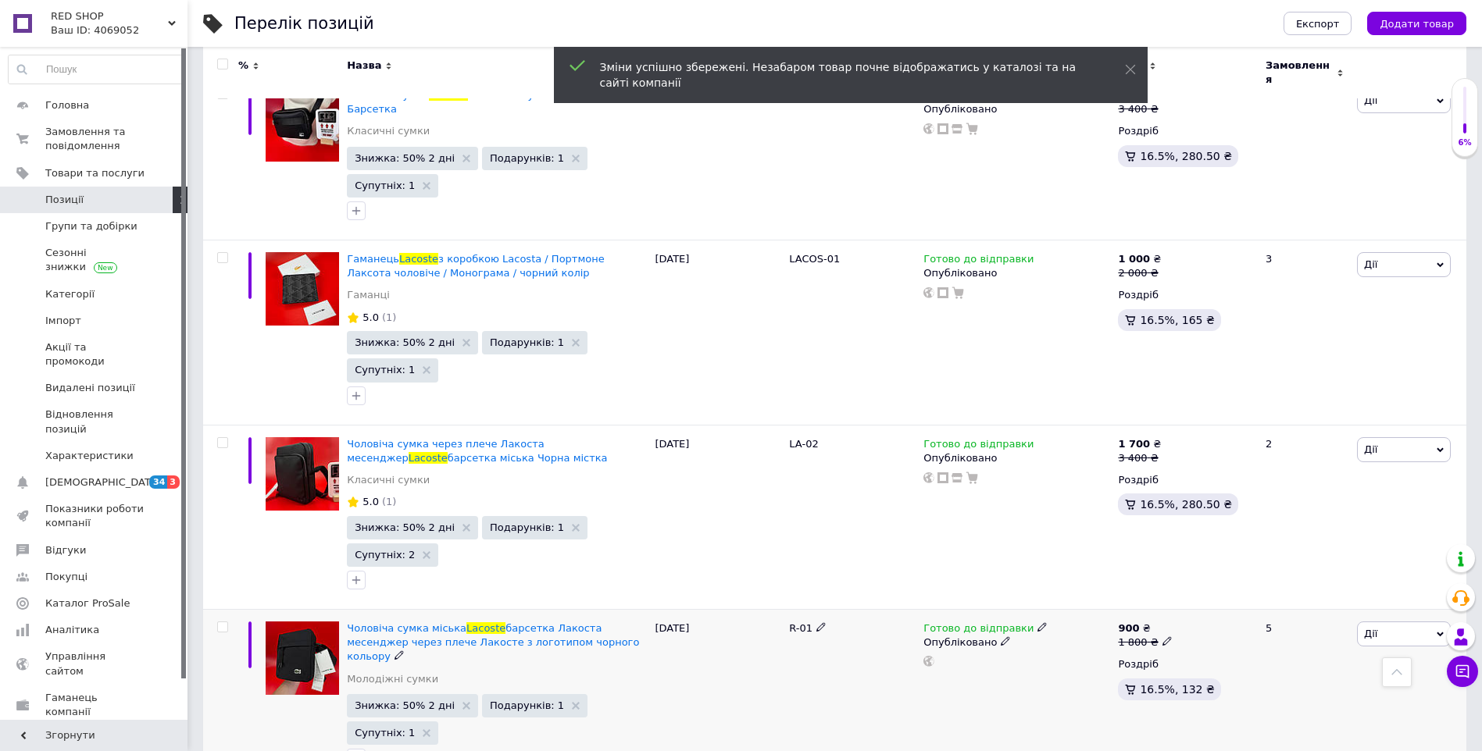
click at [1376, 622] on span "Дії" at bounding box center [1404, 634] width 94 height 25
click at [1364, 675] on li "Підняти на початок групи" at bounding box center [1346, 686] width 207 height 22
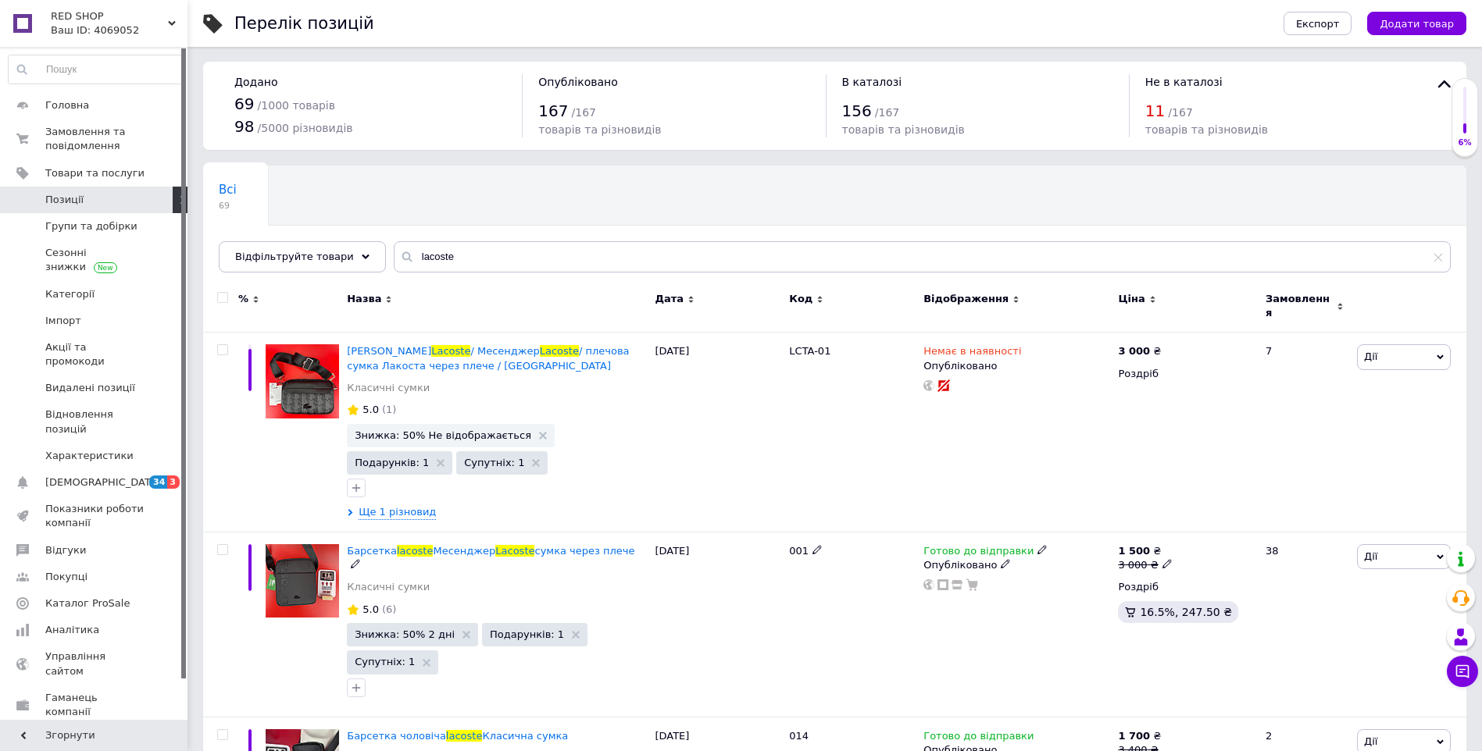
scroll to position [0, 0]
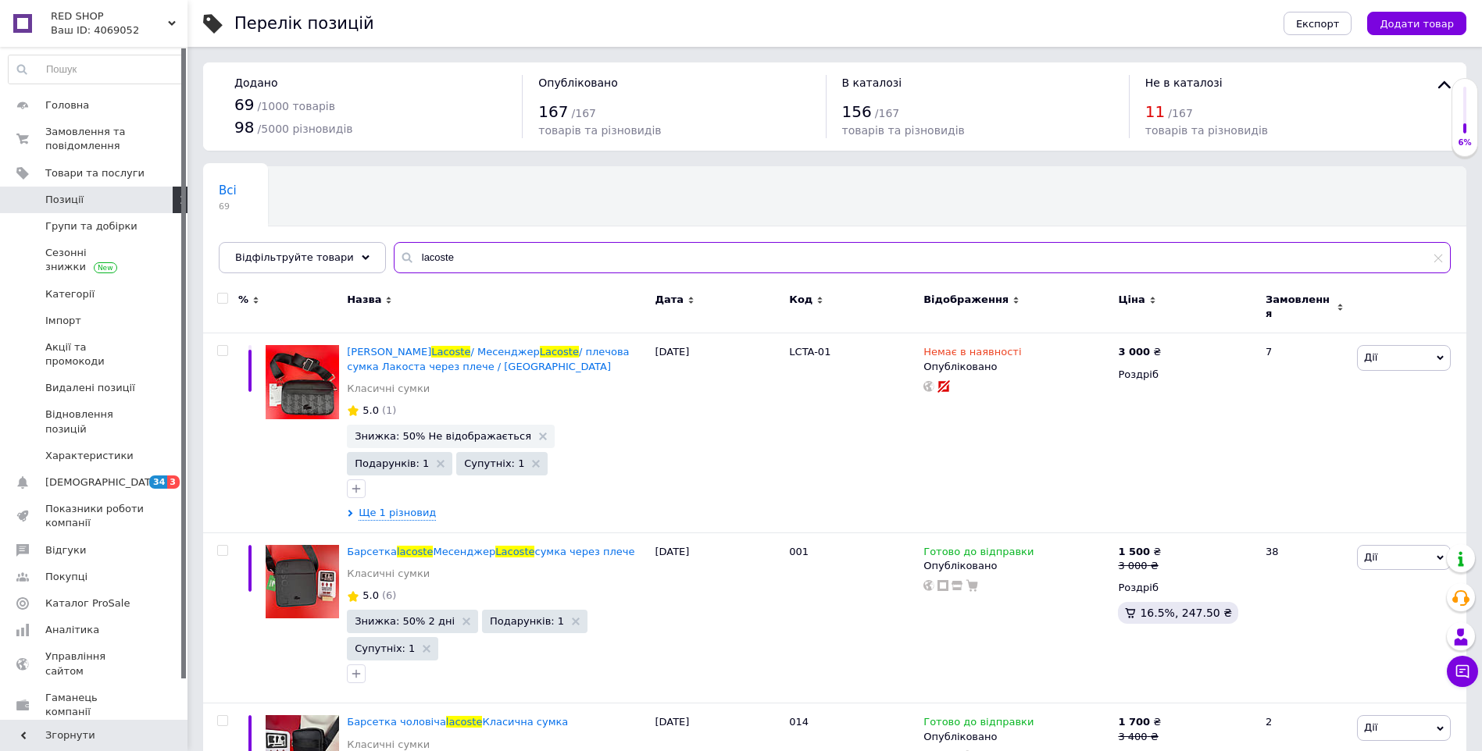
click at [1440, 266] on input "lacoste" at bounding box center [922, 257] width 1057 height 31
click at [1436, 255] on icon at bounding box center [1437, 257] width 9 height 9
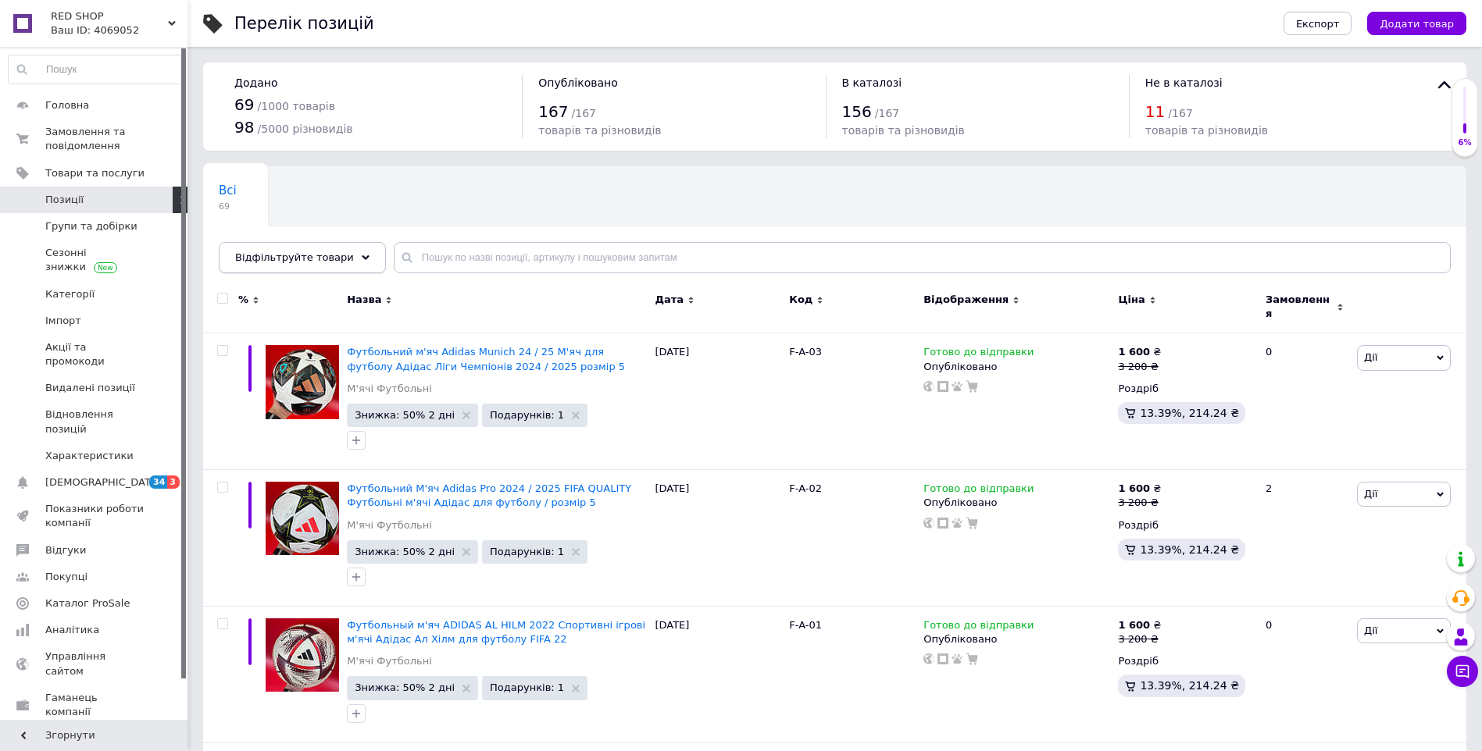
click at [337, 251] on div "Відфільтруйте товари" at bounding box center [302, 257] width 167 height 31
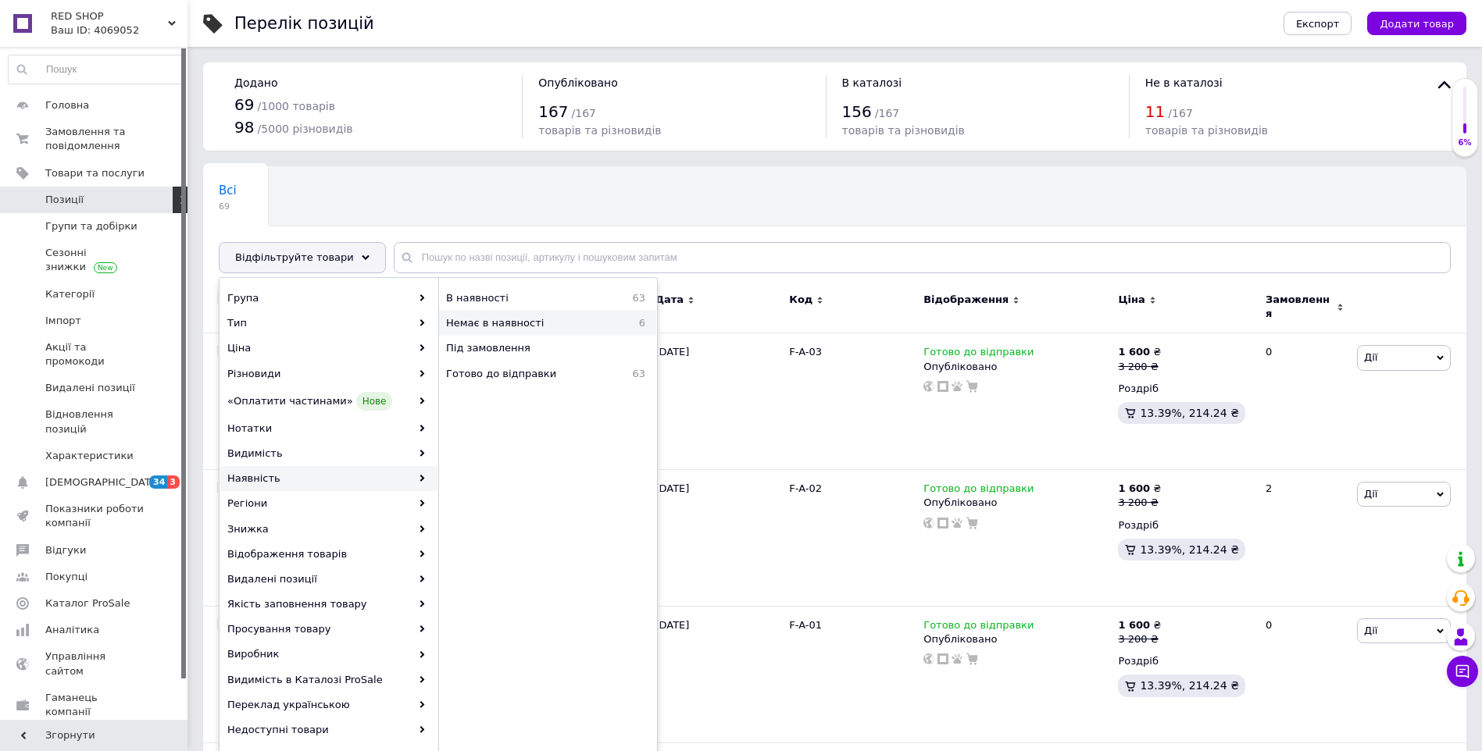
click at [494, 326] on span "Немає в наявності" at bounding box center [533, 323] width 174 height 14
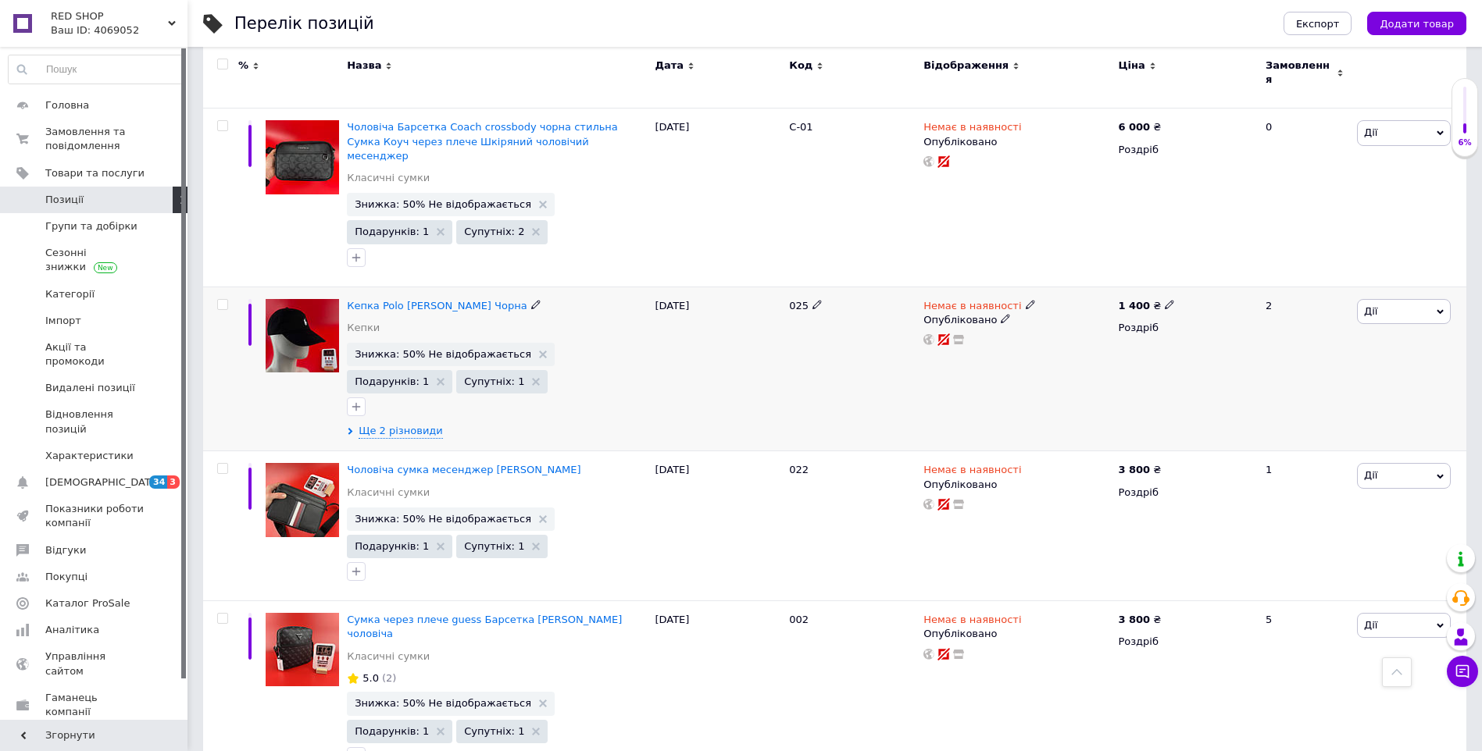
scroll to position [643, 0]
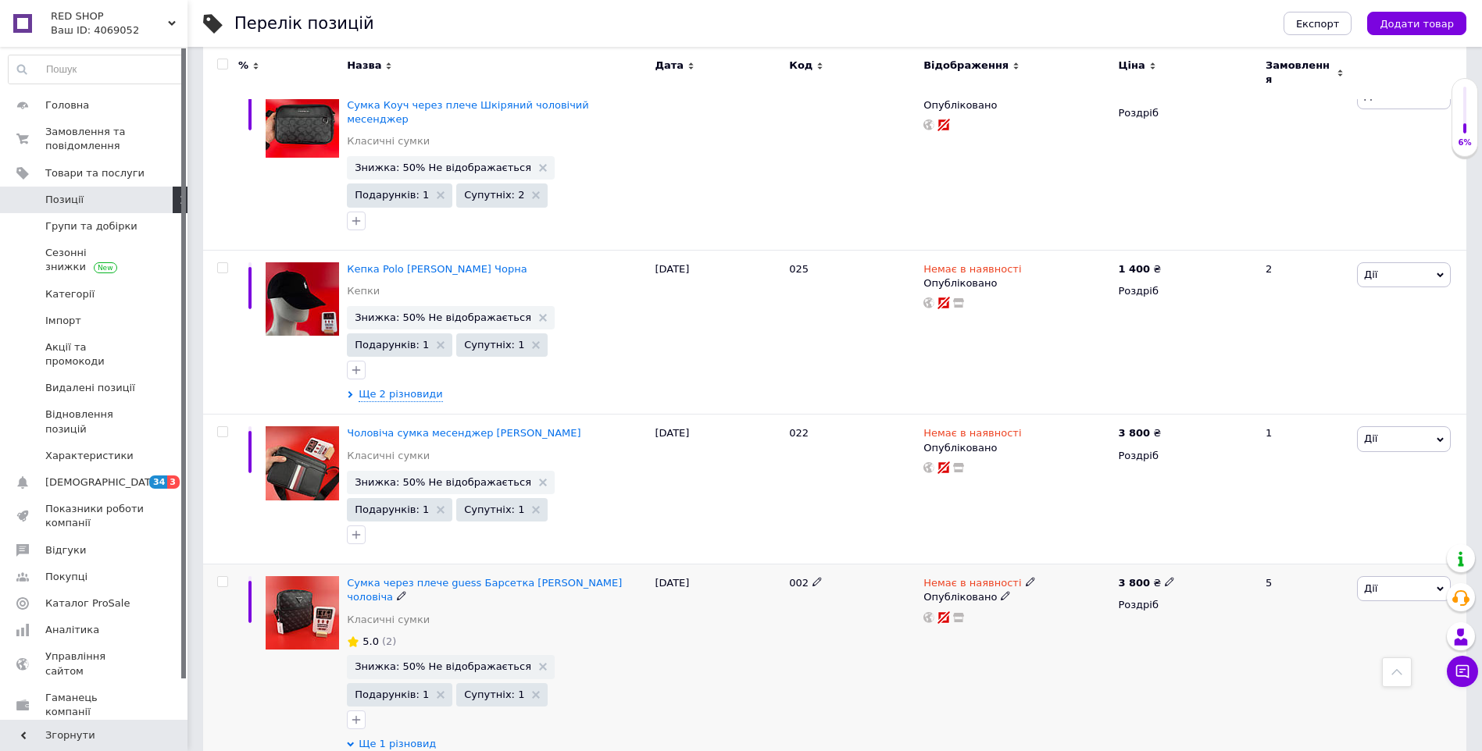
scroll to position [704, 0]
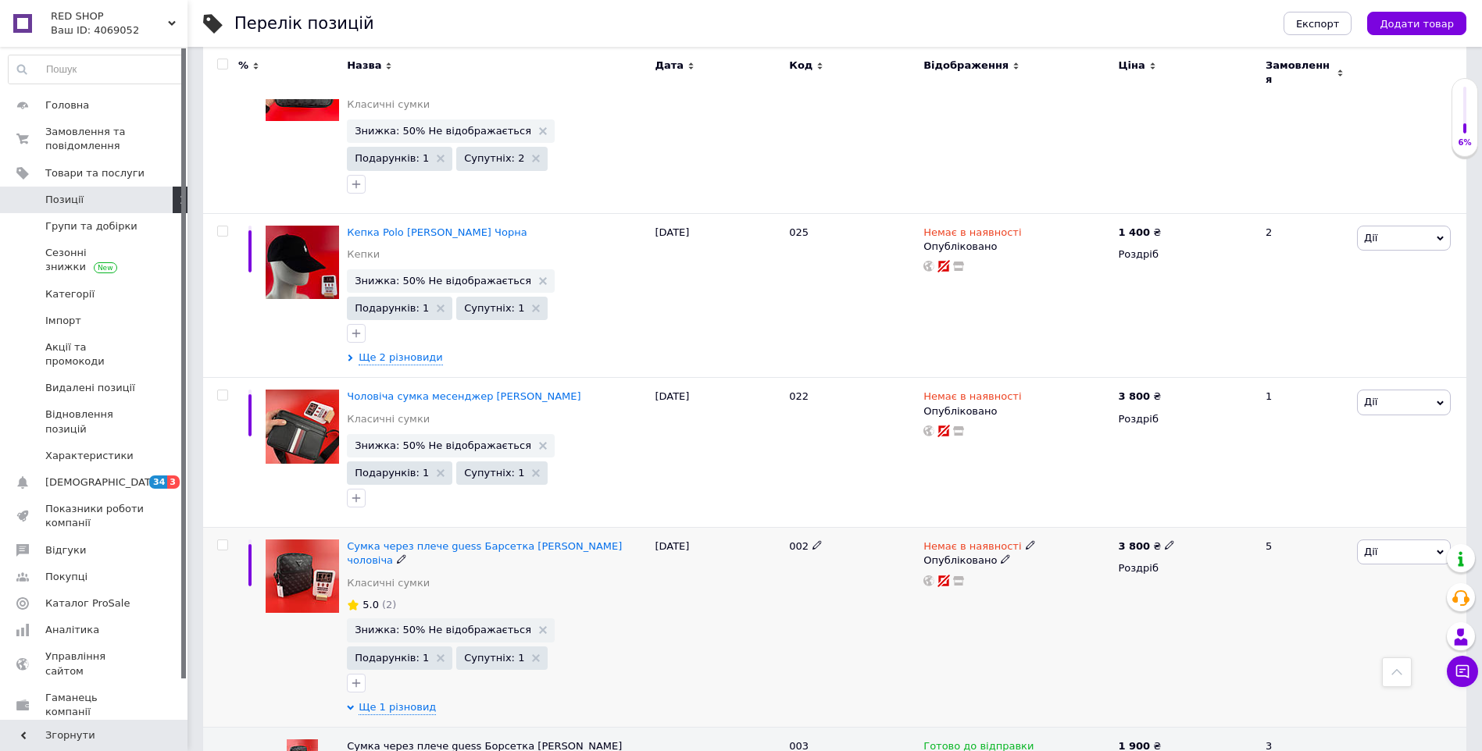
click at [1025, 540] on icon at bounding box center [1029, 544] width 9 height 9
click at [1098, 591] on li "Готово до відправки" at bounding box center [1111, 602] width 148 height 22
click at [910, 598] on div "002" at bounding box center [852, 628] width 134 height 200
click at [218, 540] on input "checkbox" at bounding box center [222, 545] width 10 height 10
checkbox input "true"
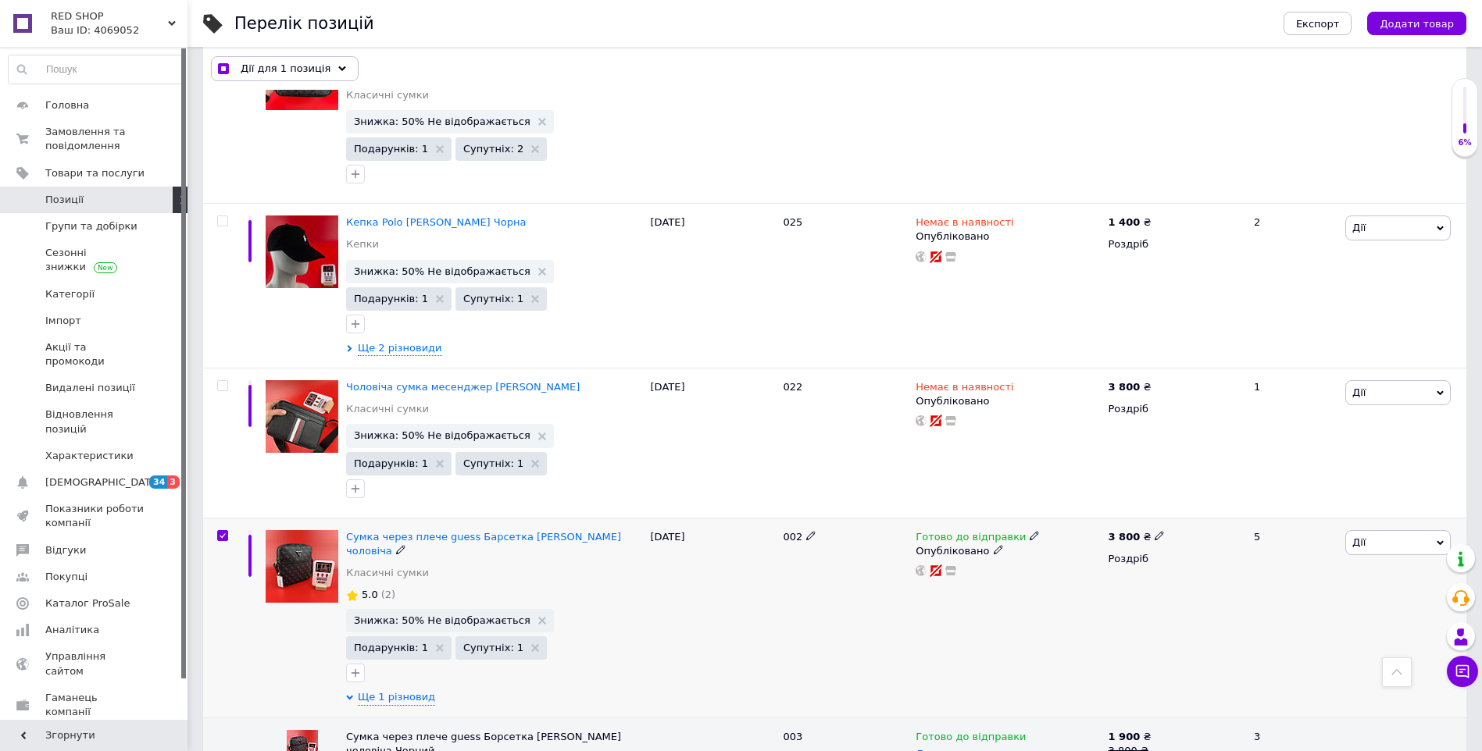
scroll to position [703, 0]
click at [296, 55] on div "Дії для 1 позиція Вибрати усі 6 позицій Вибрані всі 6 позицій Скасувати обрані …" at bounding box center [834, 68] width 1263 height 41
click at [298, 64] on span "Дії для 1 позиція" at bounding box center [286, 69] width 90 height 14
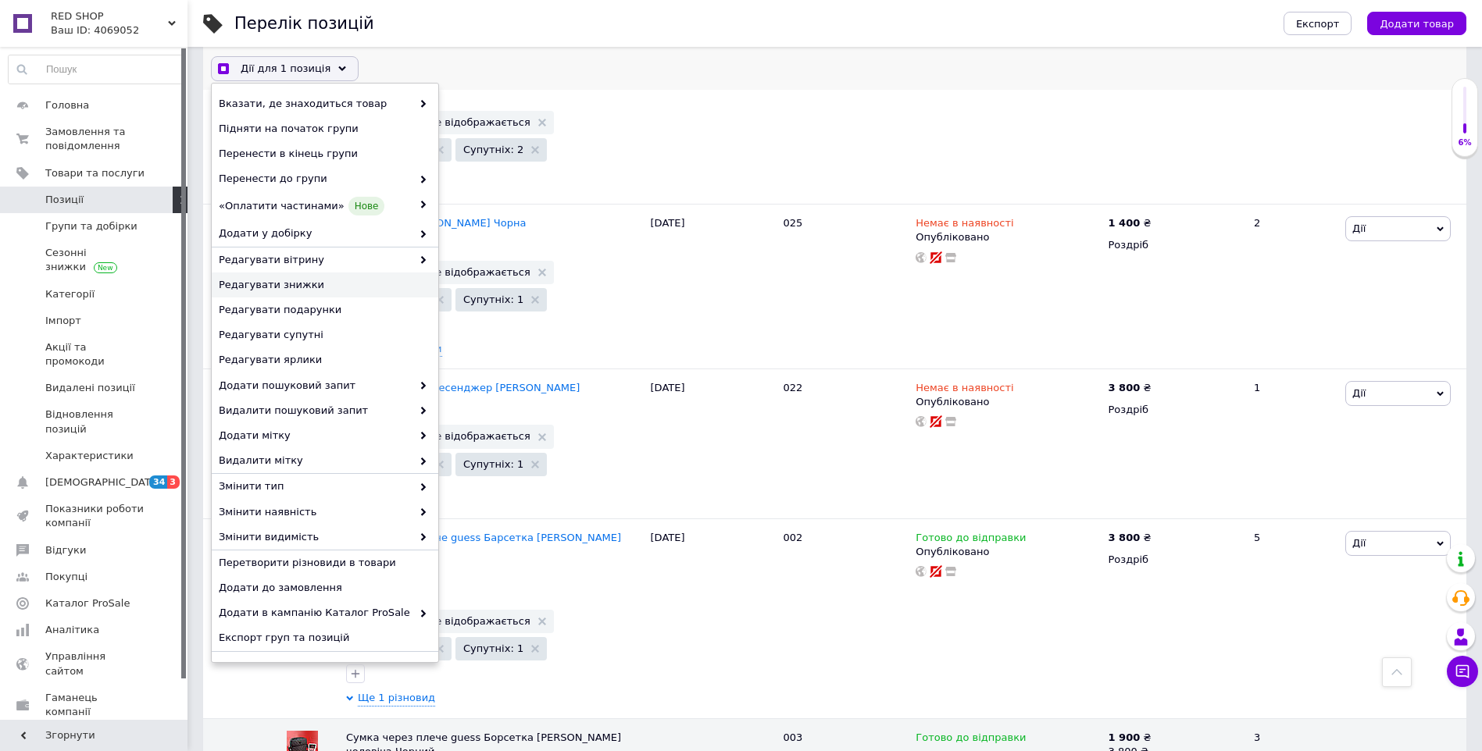
click at [312, 283] on span "Редагувати знижки" at bounding box center [323, 285] width 209 height 14
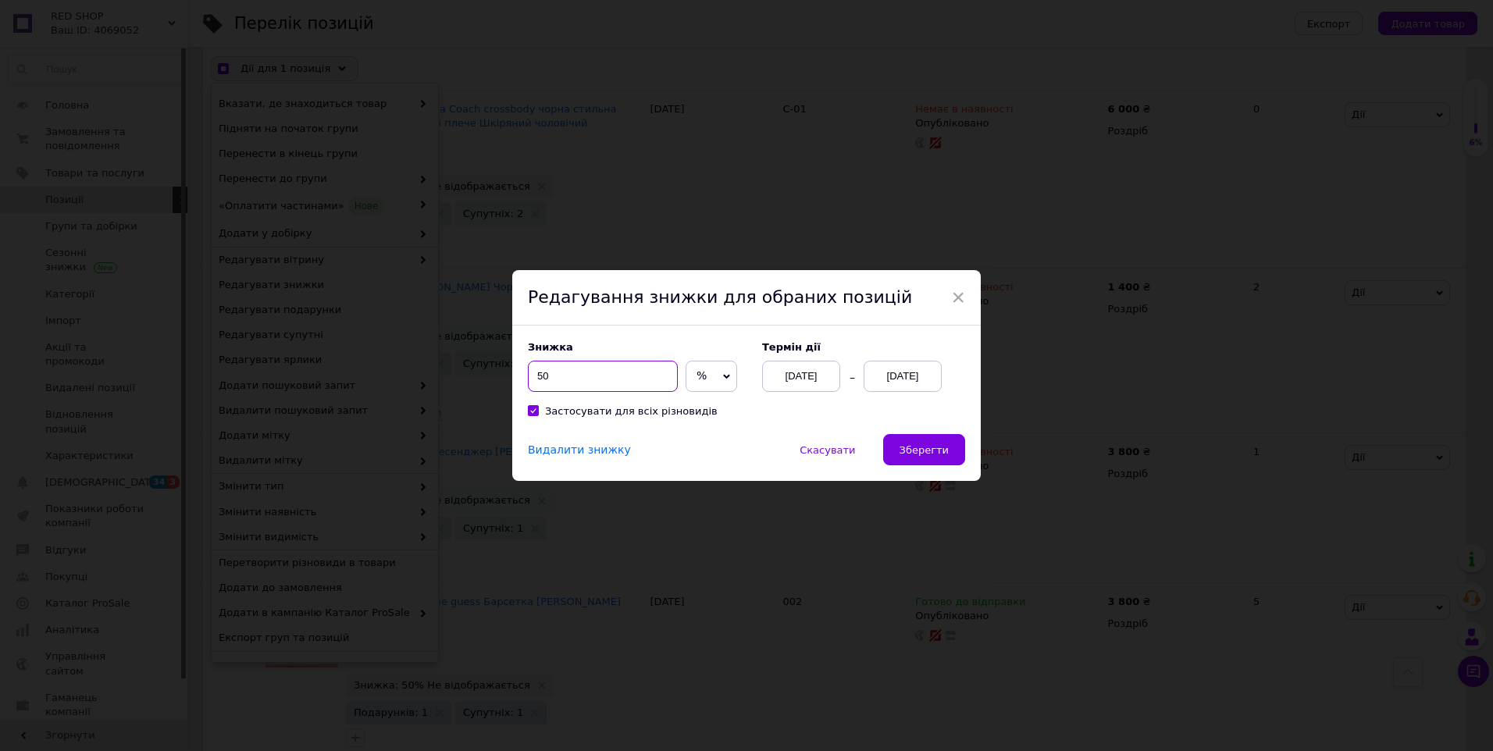
click at [584, 381] on input "50" at bounding box center [603, 376] width 150 height 31
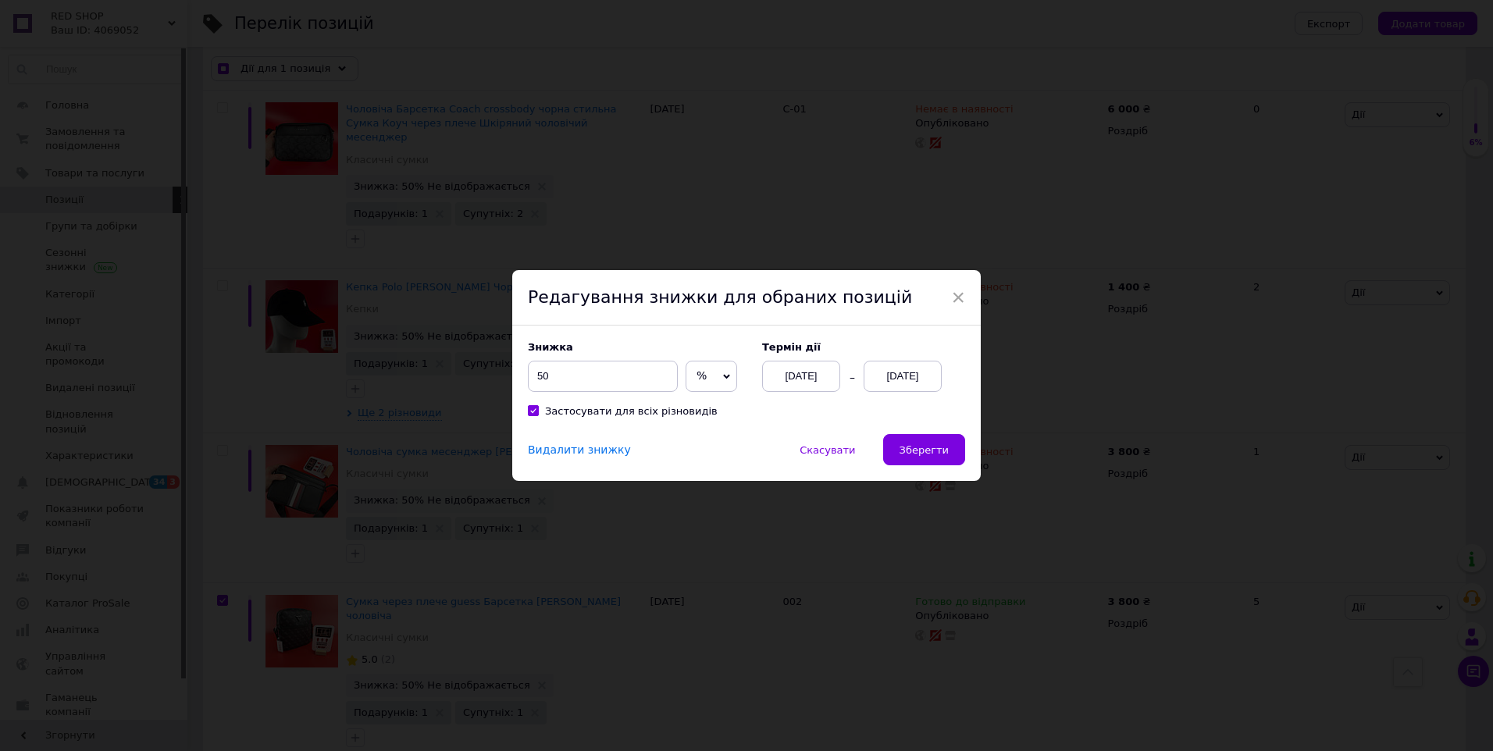
click at [818, 377] on div "[DATE]" at bounding box center [801, 376] width 78 height 31
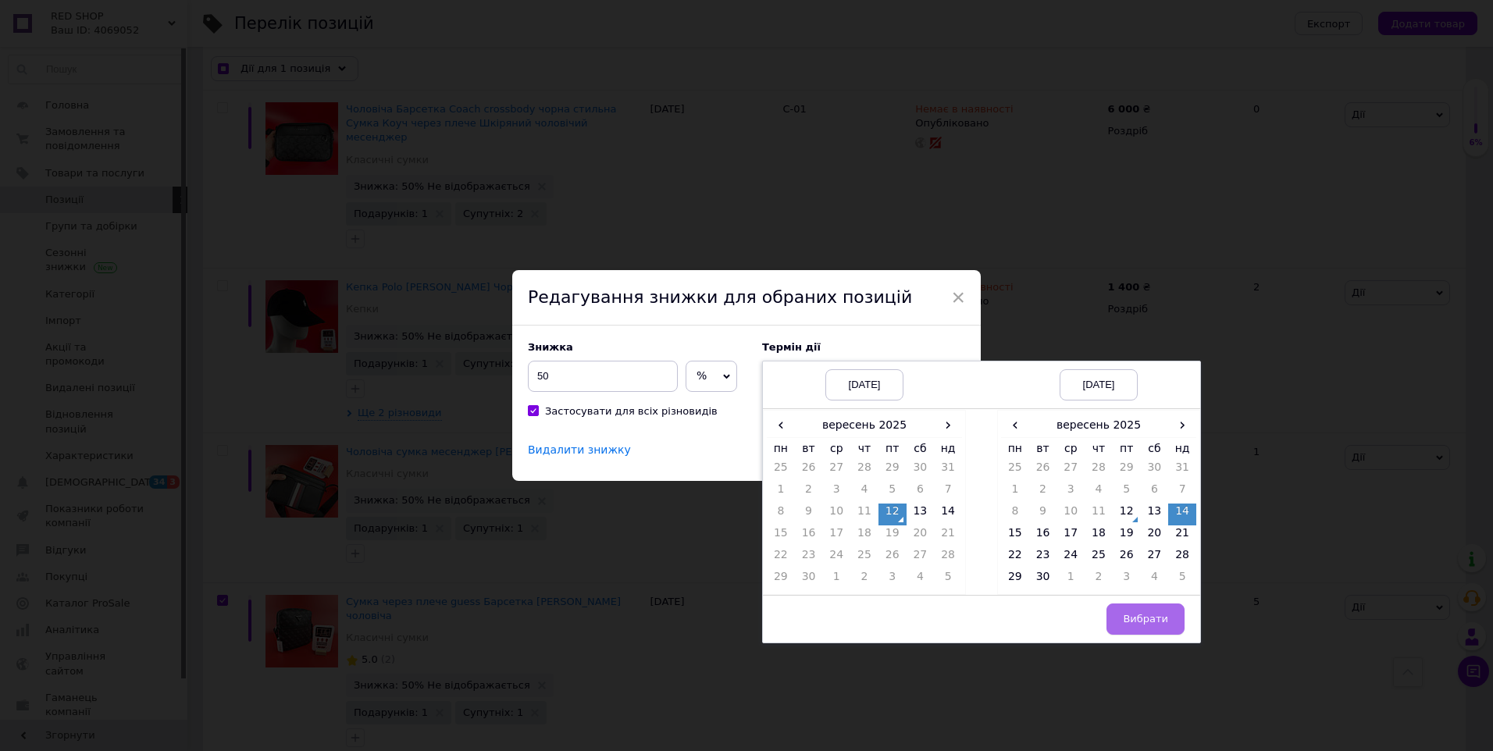
click at [1143, 616] on span "Вибрати" at bounding box center [1145, 619] width 45 height 12
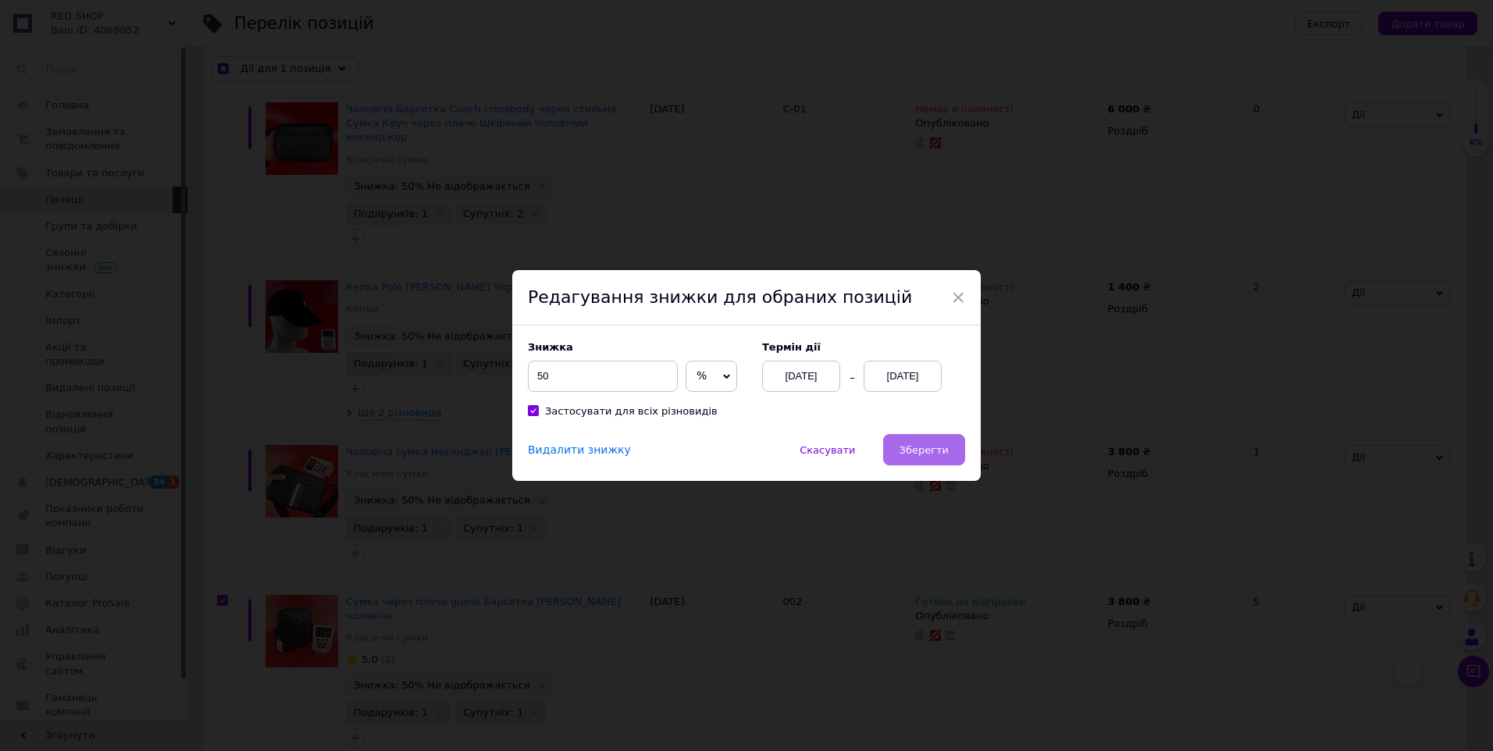
click at [972, 464] on div "Видалити знижку Скасувати   Зберегти" at bounding box center [746, 457] width 469 height 47
click at [954, 459] on button "Зберегти" at bounding box center [924, 449] width 82 height 31
checkbox input "true"
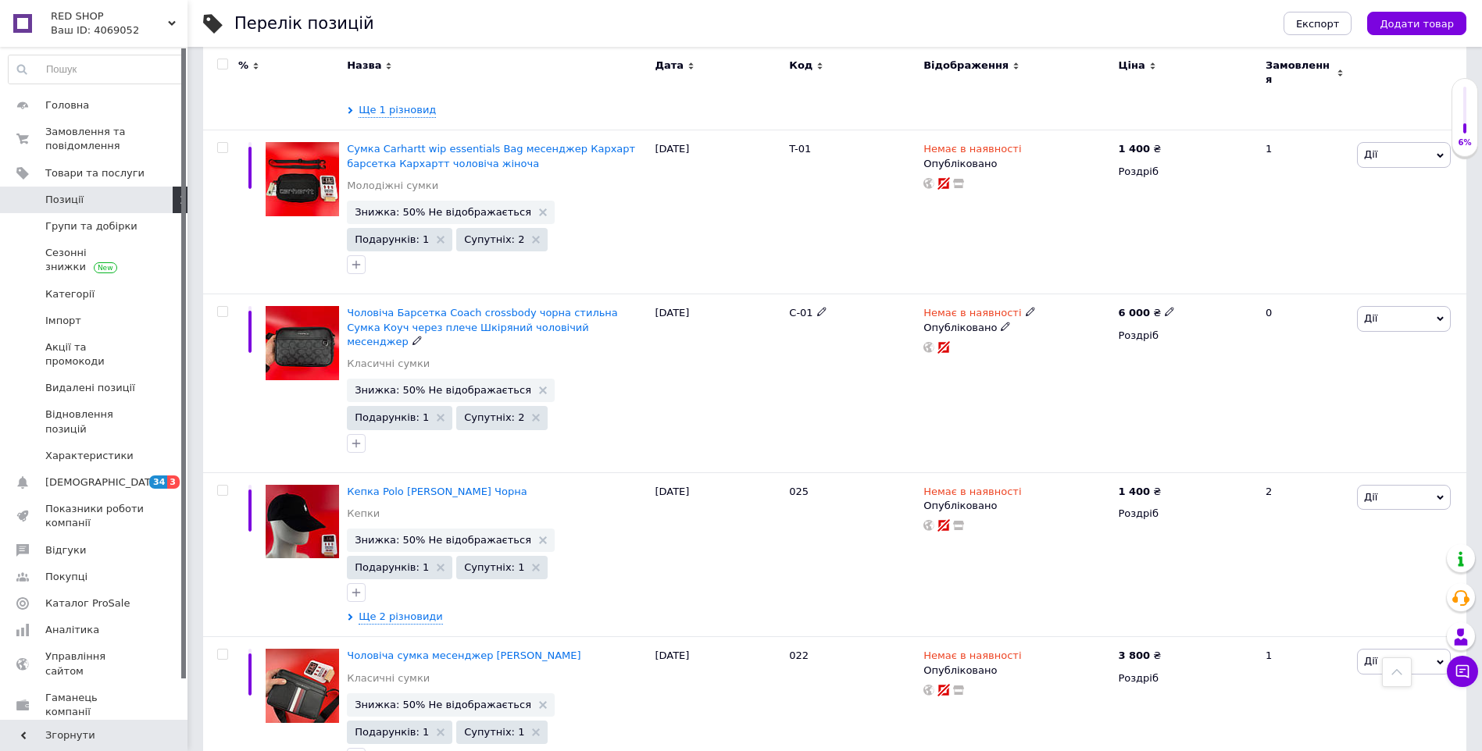
scroll to position [0, 0]
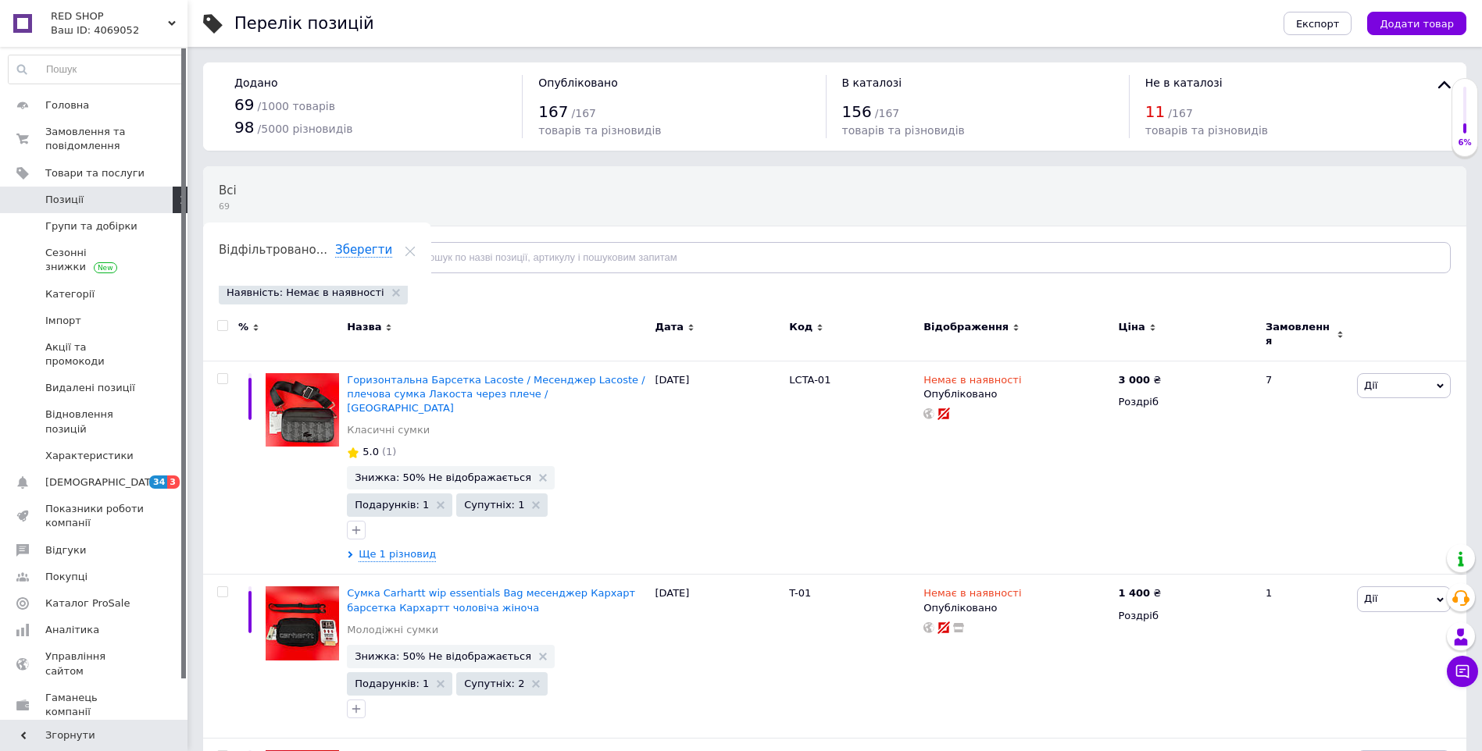
click at [416, 246] on icon at bounding box center [410, 251] width 11 height 11
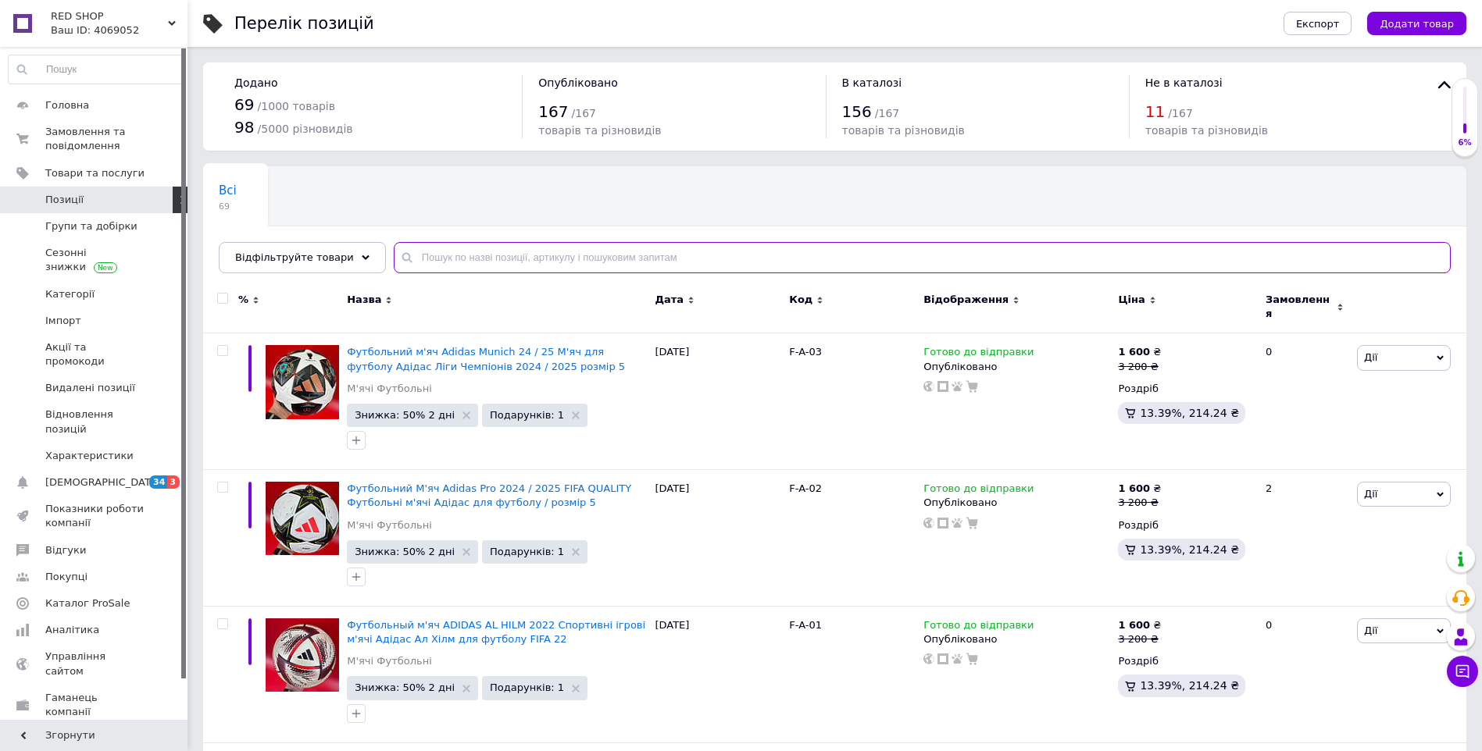
click at [540, 254] on input "text" at bounding box center [922, 257] width 1057 height 31
click at [428, 255] on input "text" at bounding box center [922, 257] width 1057 height 31
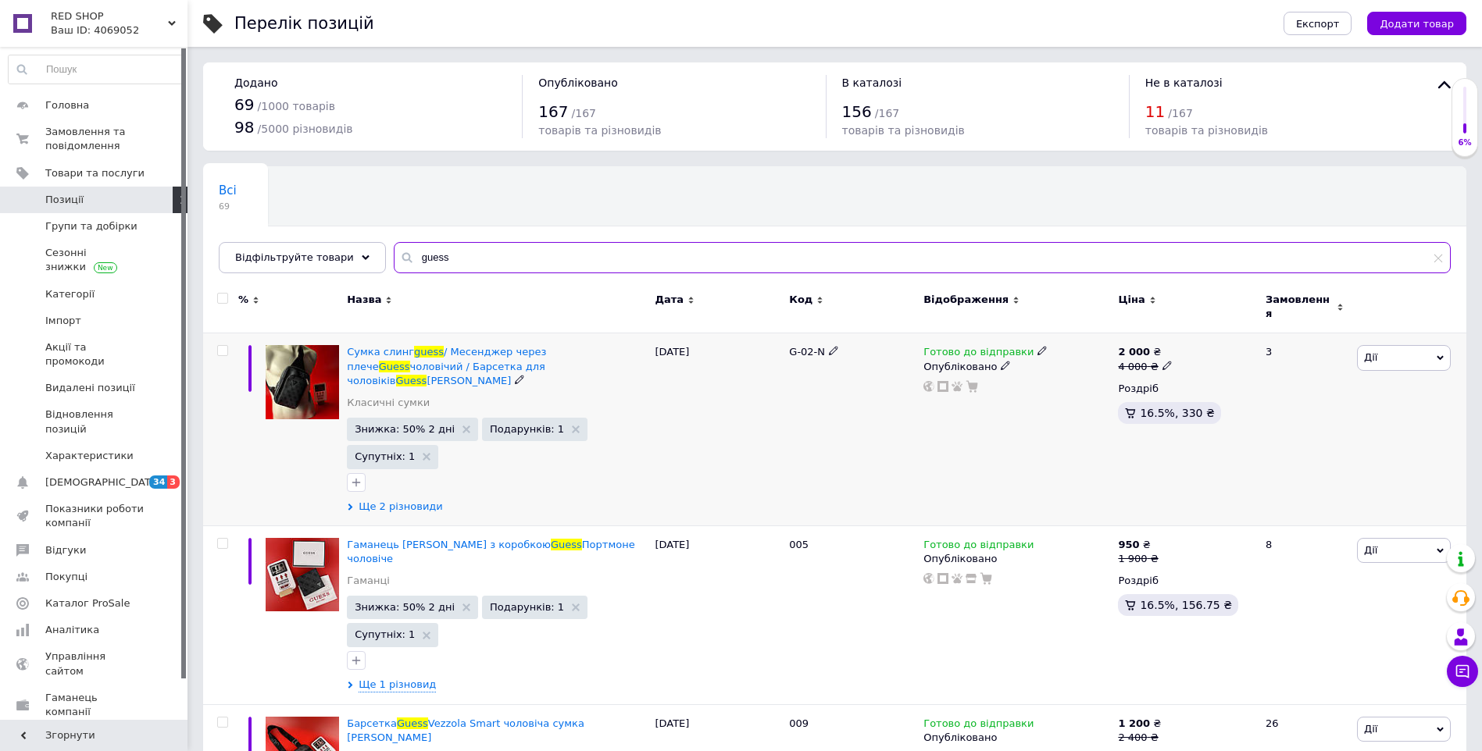
type input "guess"
click at [418, 500] on span "Ще 2 різновиди" at bounding box center [400, 507] width 84 height 14
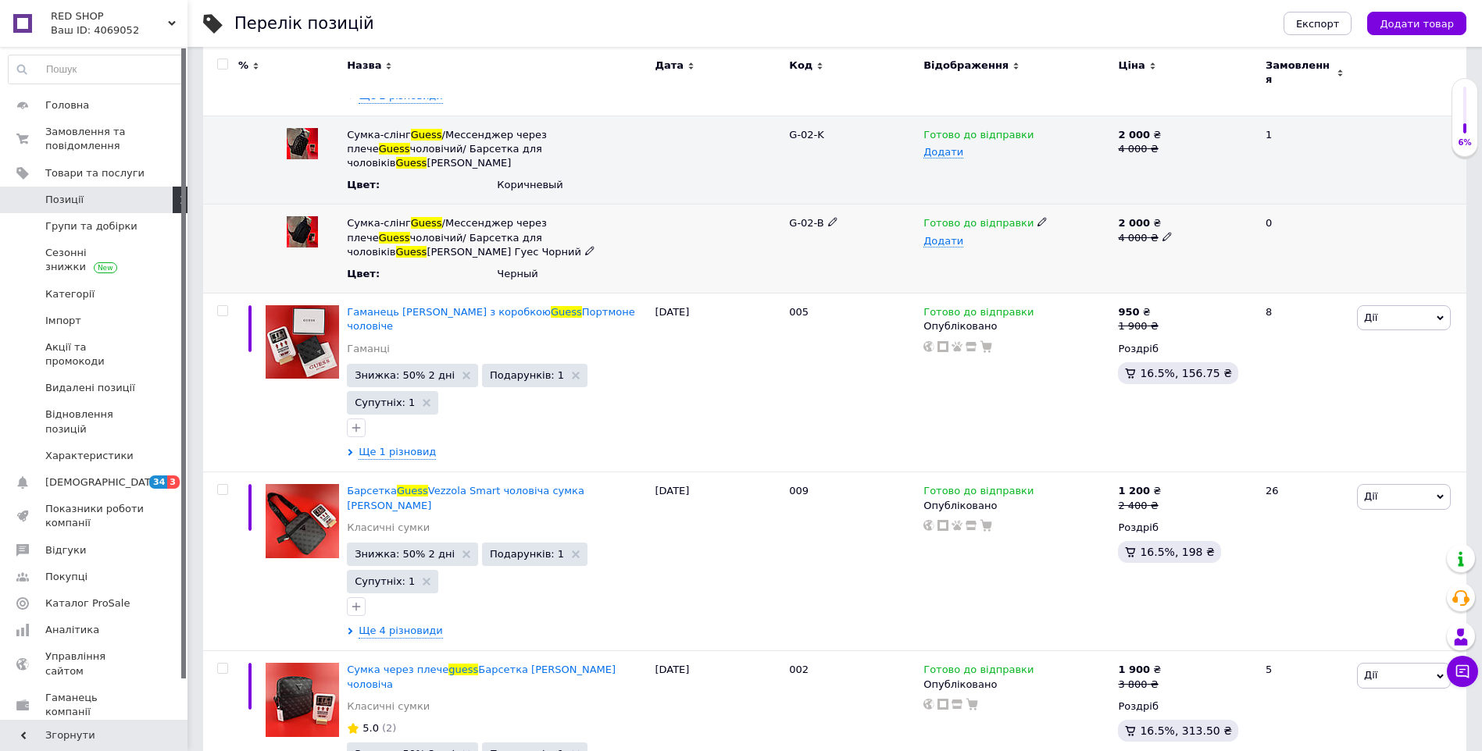
scroll to position [431, 0]
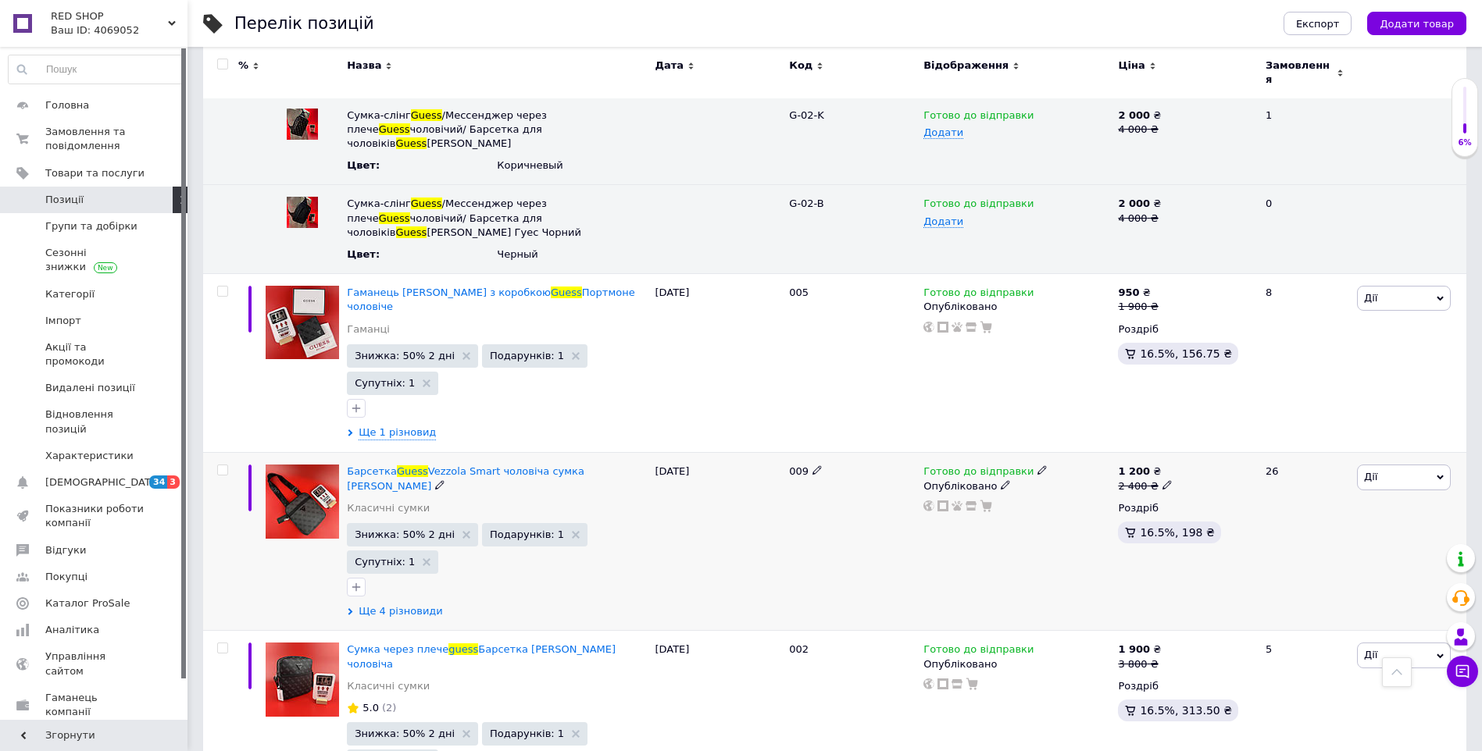
click at [398, 605] on span "Ще 4 різновиди" at bounding box center [400, 612] width 84 height 14
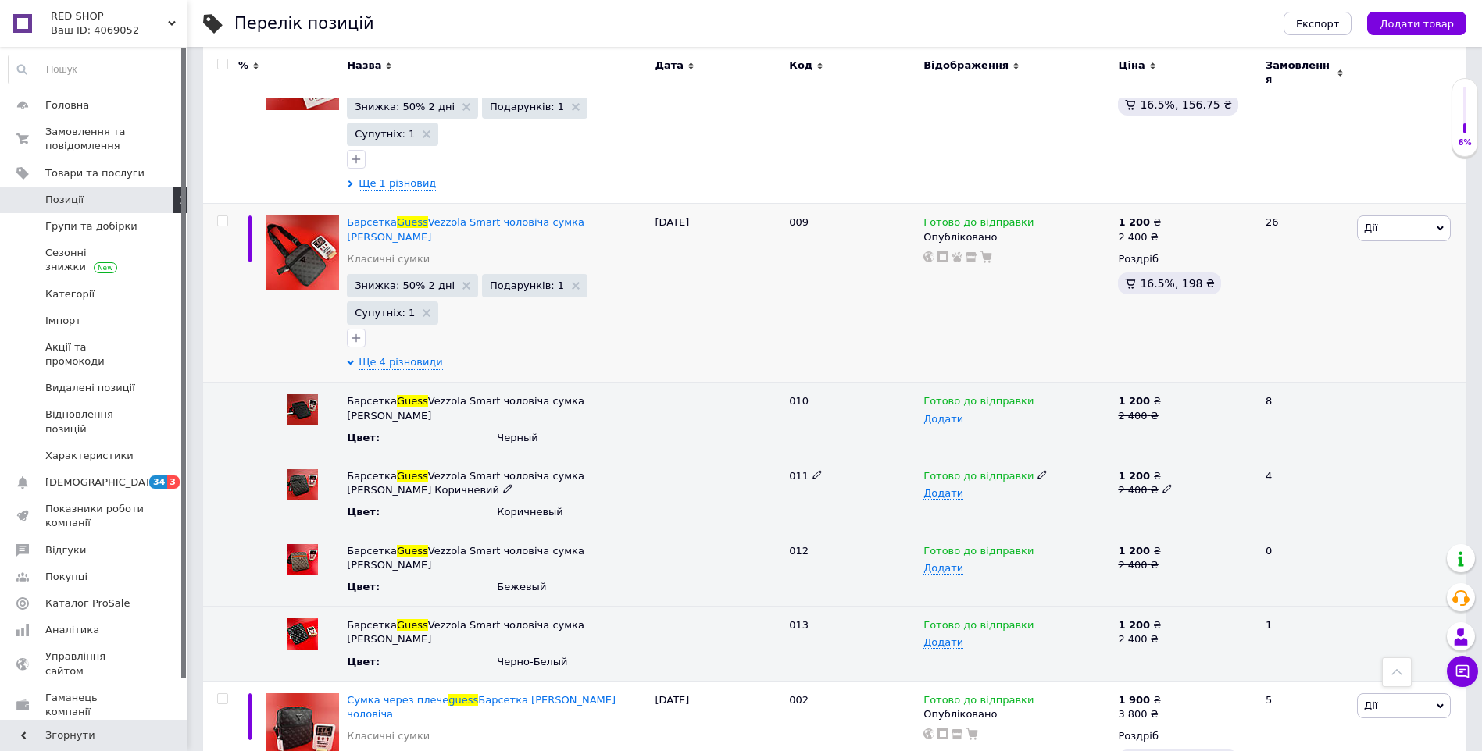
scroll to position [673, 0]
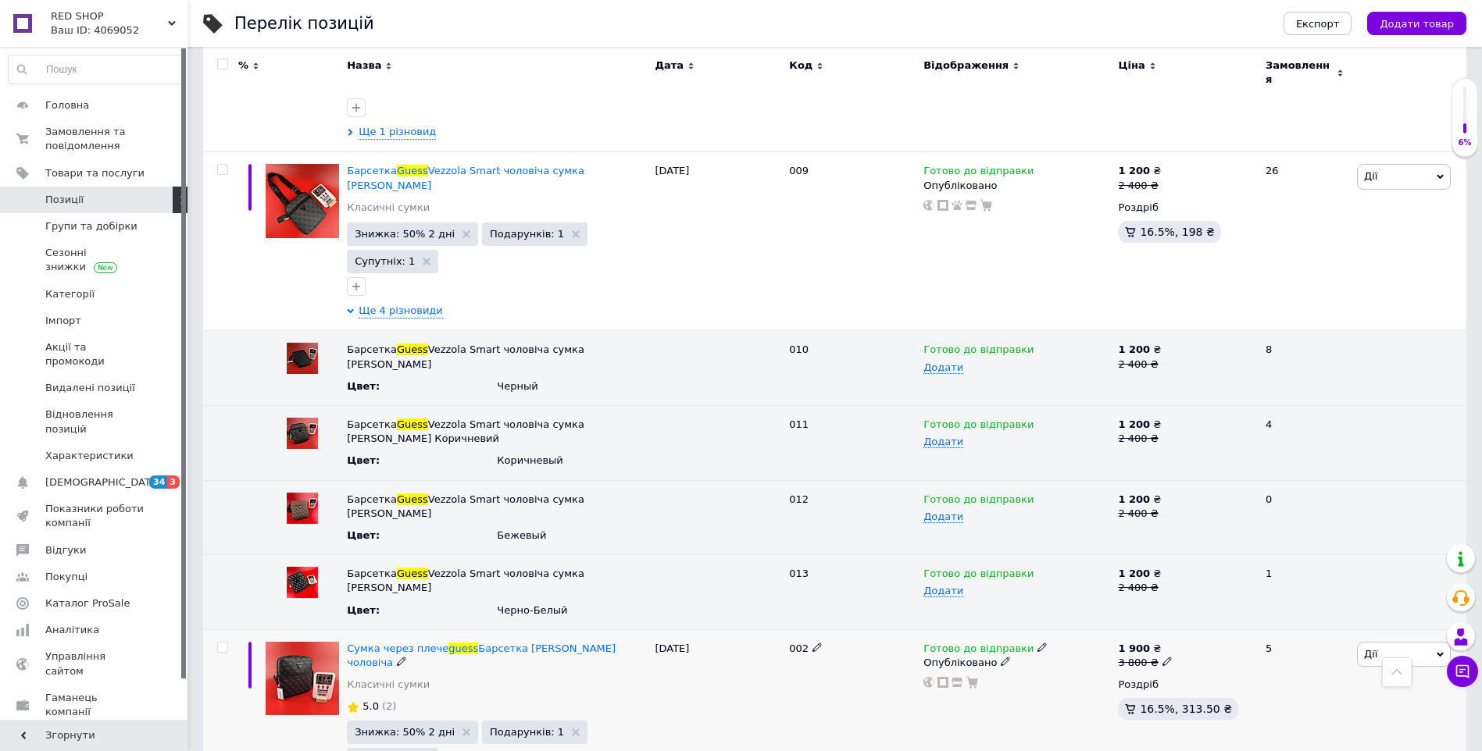
scroll to position [733, 0]
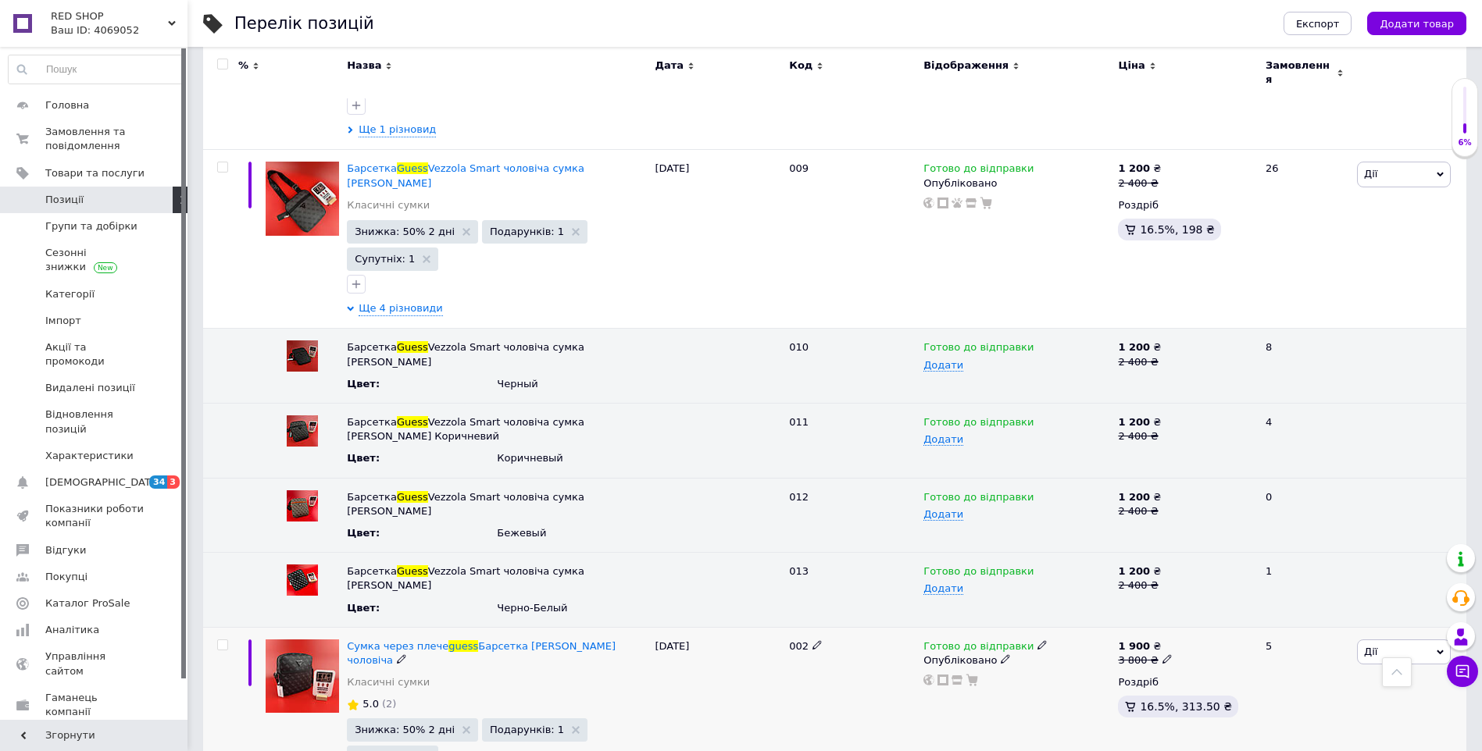
click at [1162, 655] on icon at bounding box center [1166, 659] width 9 height 9
drag, startPoint x: 1222, startPoint y: 498, endPoint x: 1172, endPoint y: 488, distance: 50.9
click at [1172, 589] on div "Ціна 3800 Валюта ₴ $ EUR CHF GBP ¥ PLN ₸ MDL HUF KGS CNY TRY KRW lei" at bounding box center [1276, 654] width 212 height 130
type input "4000"
click at [1075, 627] on div "Готово до відправки Опубліковано" at bounding box center [1016, 727] width 194 height 200
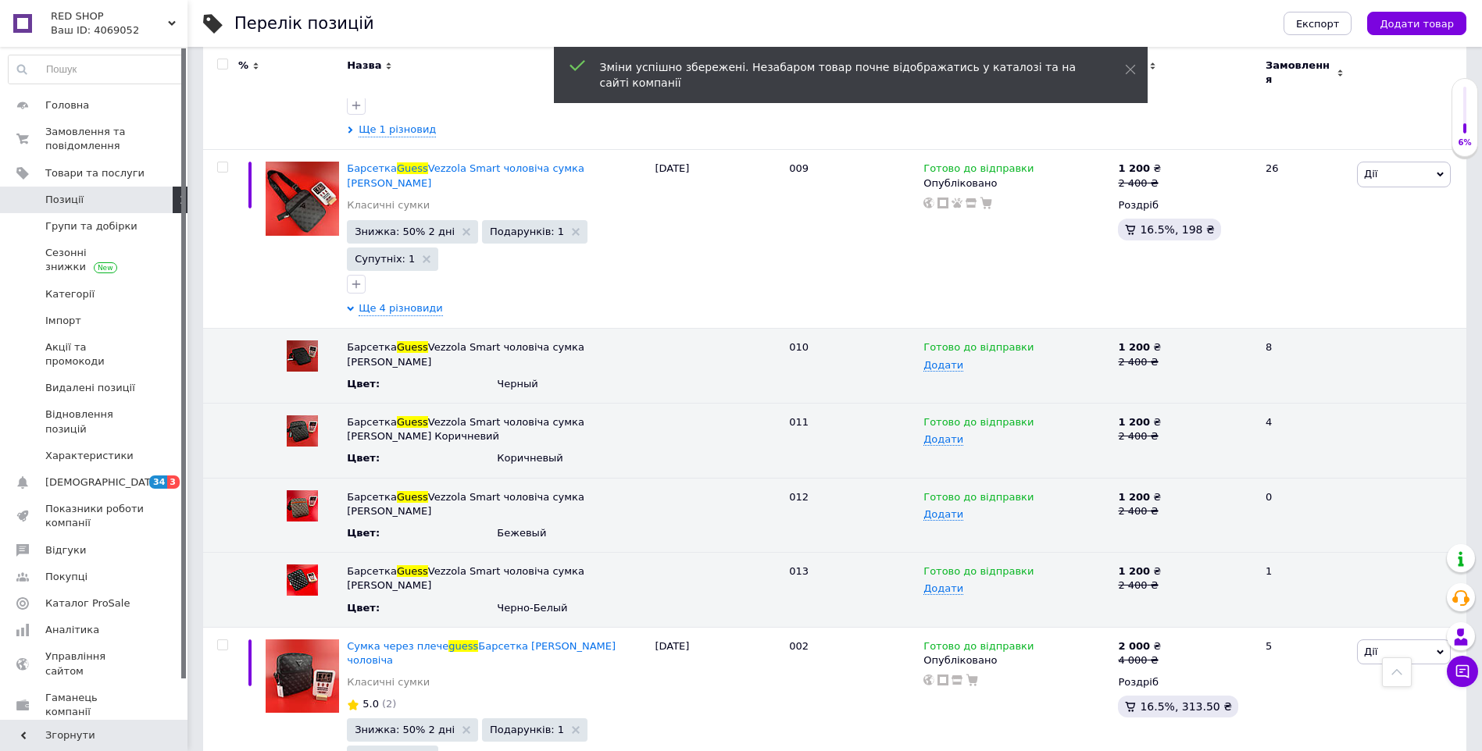
drag, startPoint x: 1131, startPoint y: 687, endPoint x: 1104, endPoint y: 687, distance: 27.3
type input "4000"
click at [1125, 637] on div "2 000 ₴ 4 000 ₴ Роздріб 16.5%, 313.50 ₴" at bounding box center [1185, 727] width 142 height 200
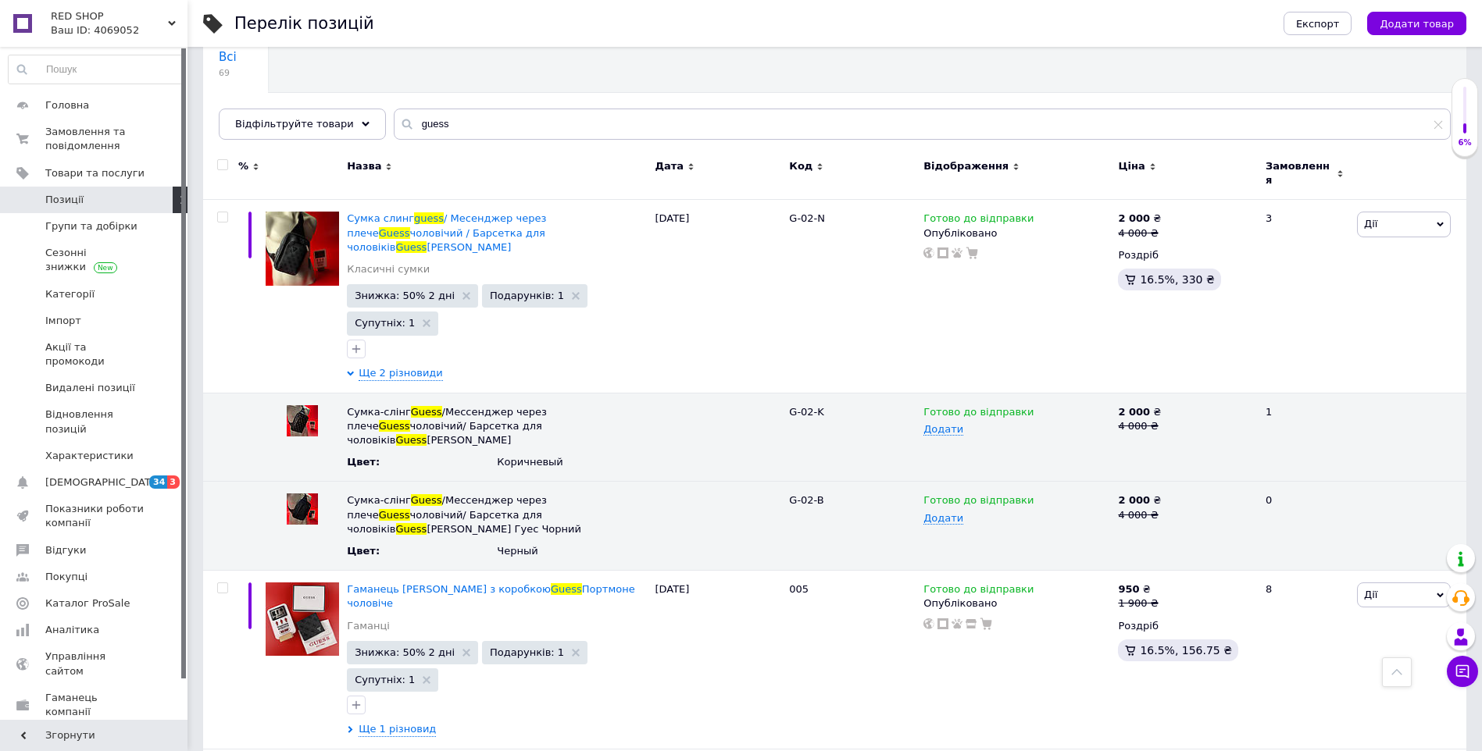
scroll to position [0, 0]
